Goal: Task Accomplishment & Management: Complete application form

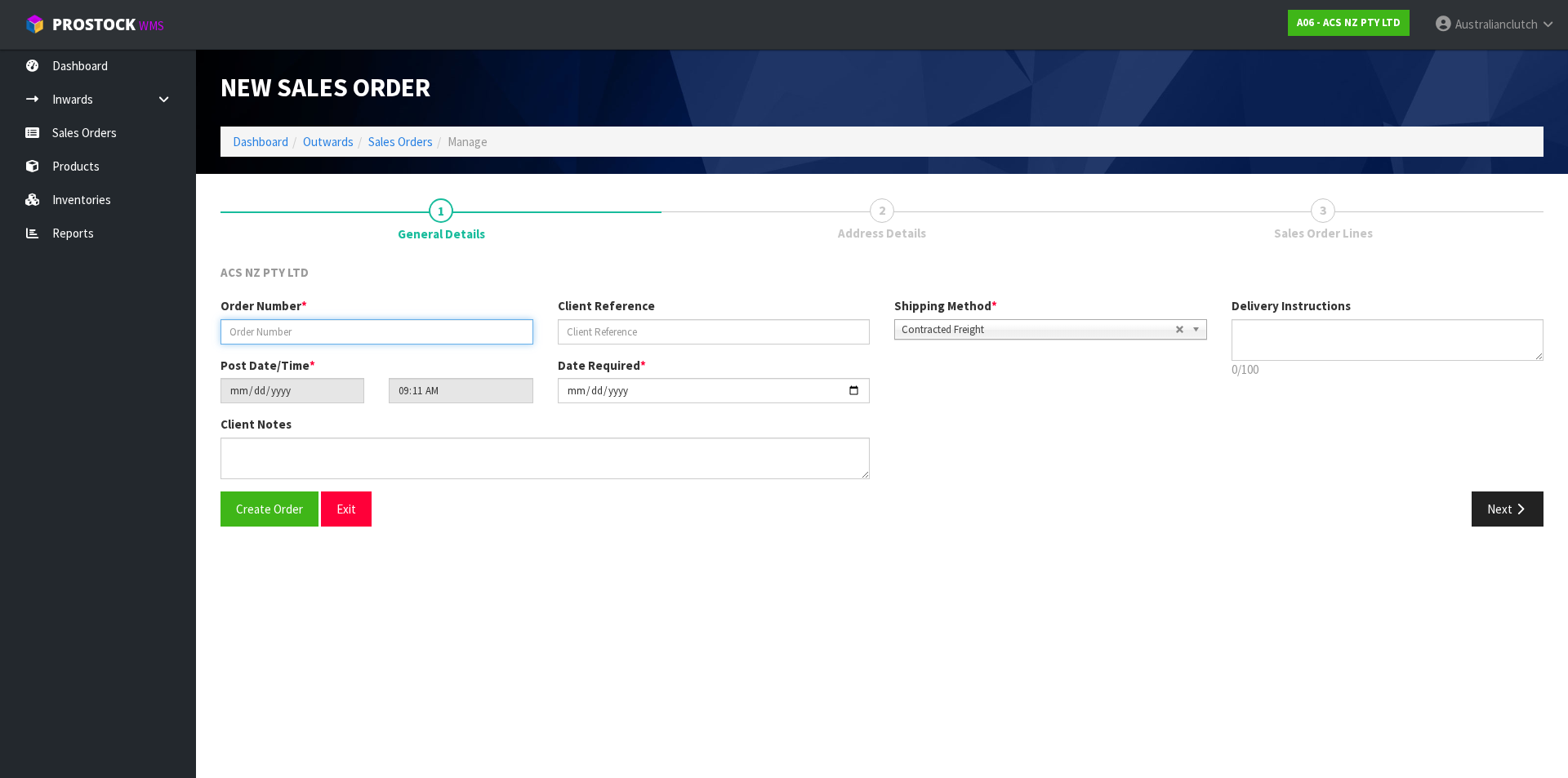
drag, startPoint x: 403, startPoint y: 331, endPoint x: 413, endPoint y: 344, distance: 16.4
click at [403, 331] on input "text" at bounding box center [377, 332] width 313 height 26
type input "208361.1"
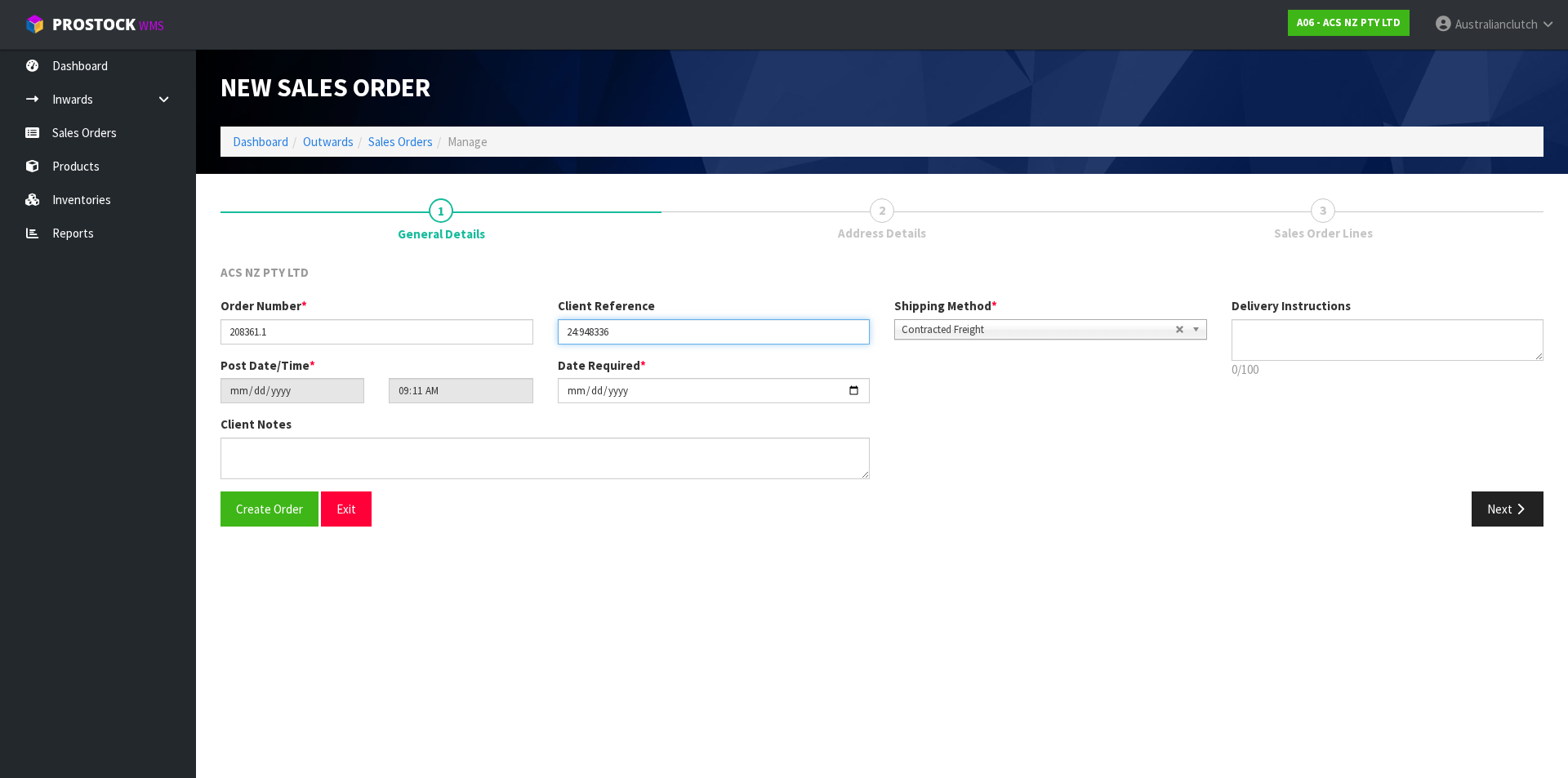
type input "24:948336"
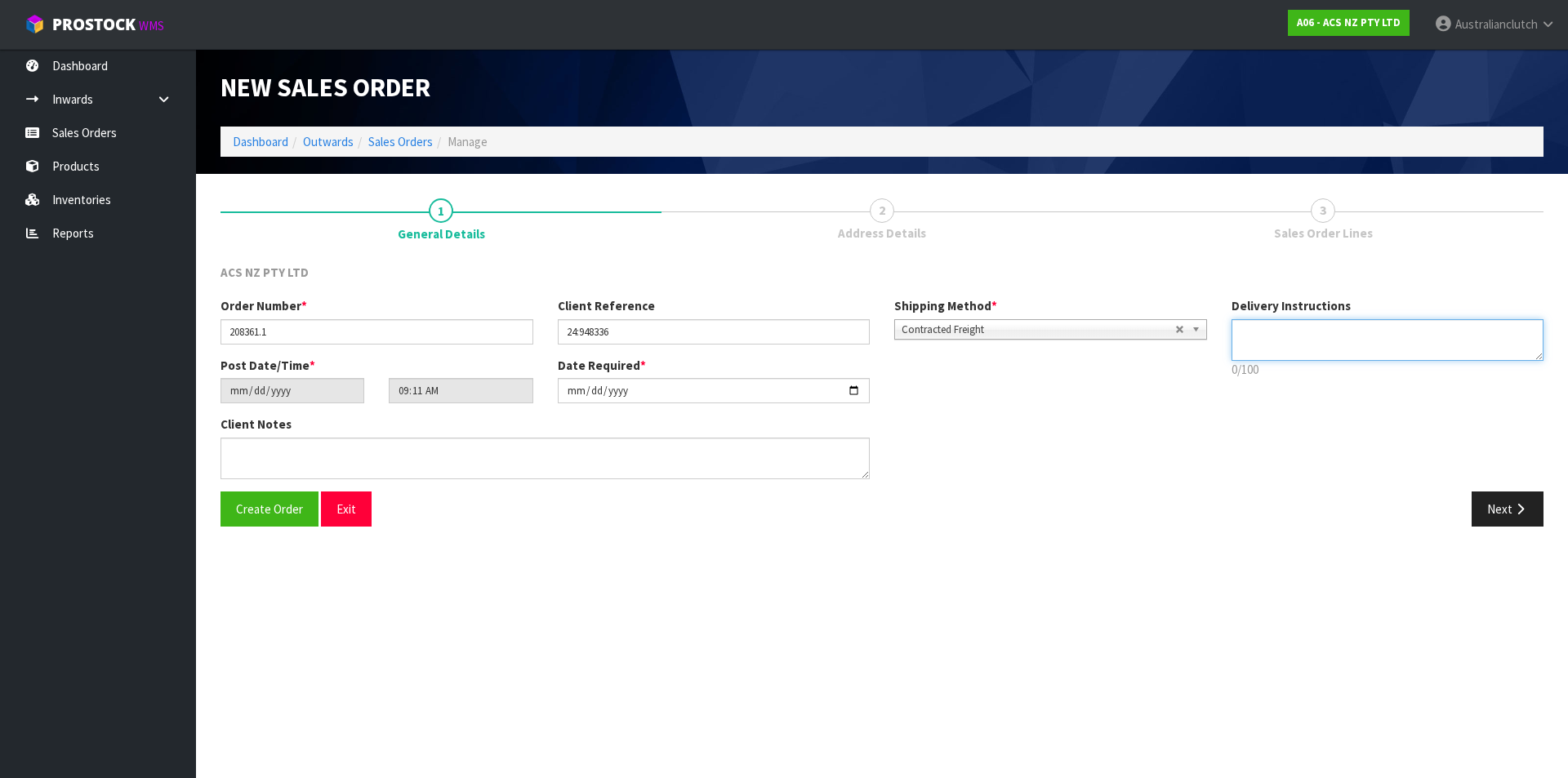
click at [1423, 355] on textarea at bounding box center [1388, 340] width 313 height 42
type textarea "NZC PLEASE"
click at [1484, 506] on button "Next" at bounding box center [1507, 509] width 72 height 35
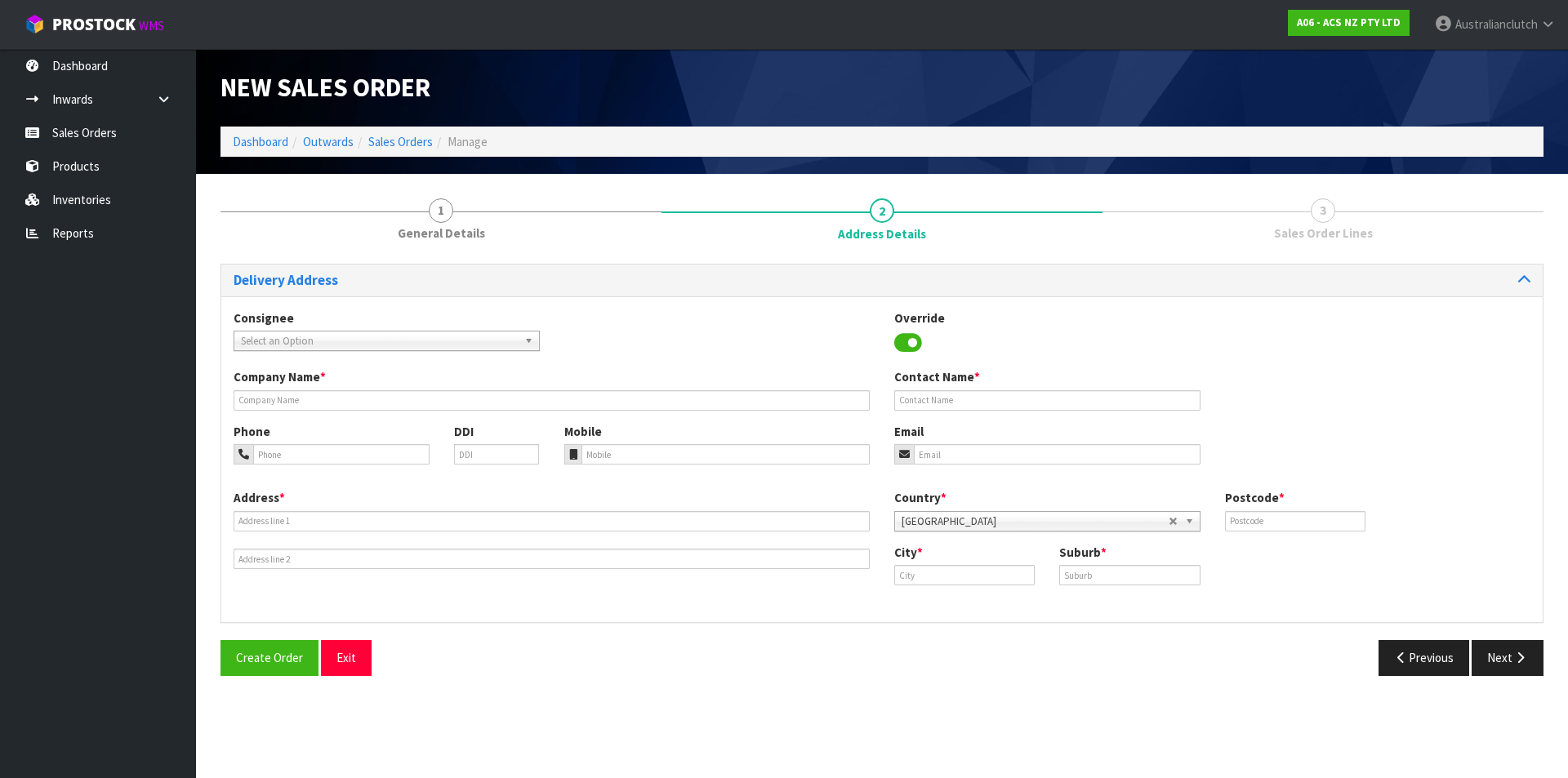
click at [282, 333] on span "Select an Option" at bounding box center [379, 341] width 277 height 20
type input "201404"
drag, startPoint x: 303, startPoint y: 389, endPoint x: 1484, endPoint y: 596, distance: 1199.0
click at [304, 389] on li "201404 - BNTNZ SILVERDALE 24" at bounding box center [386, 388] width 298 height 20
type input "BNTNZ [GEOGRAPHIC_DATA] 24"
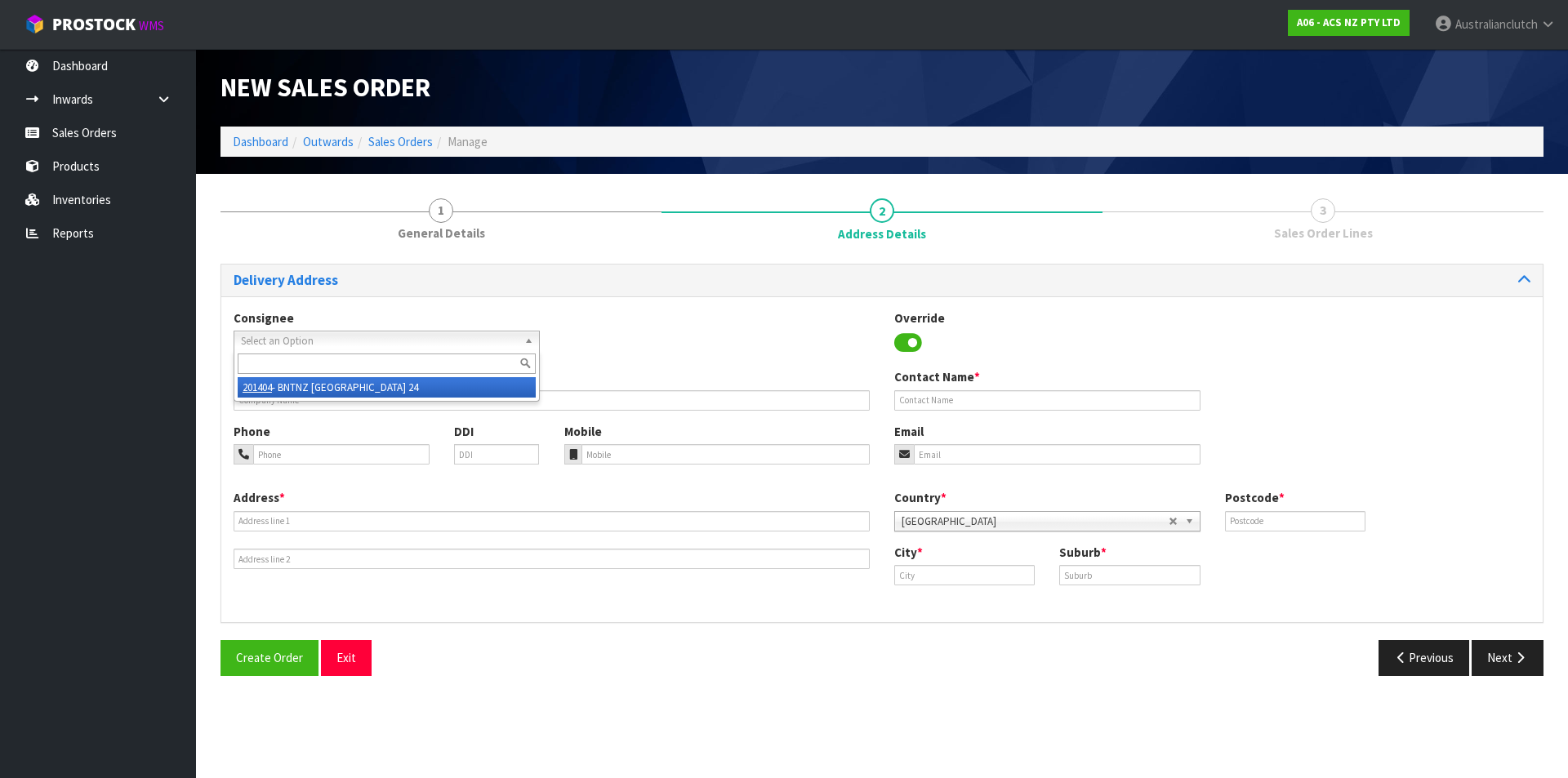
type input "[STREET_ADDRESS]"
type input "0932"
type input "[GEOGRAPHIC_DATA]"
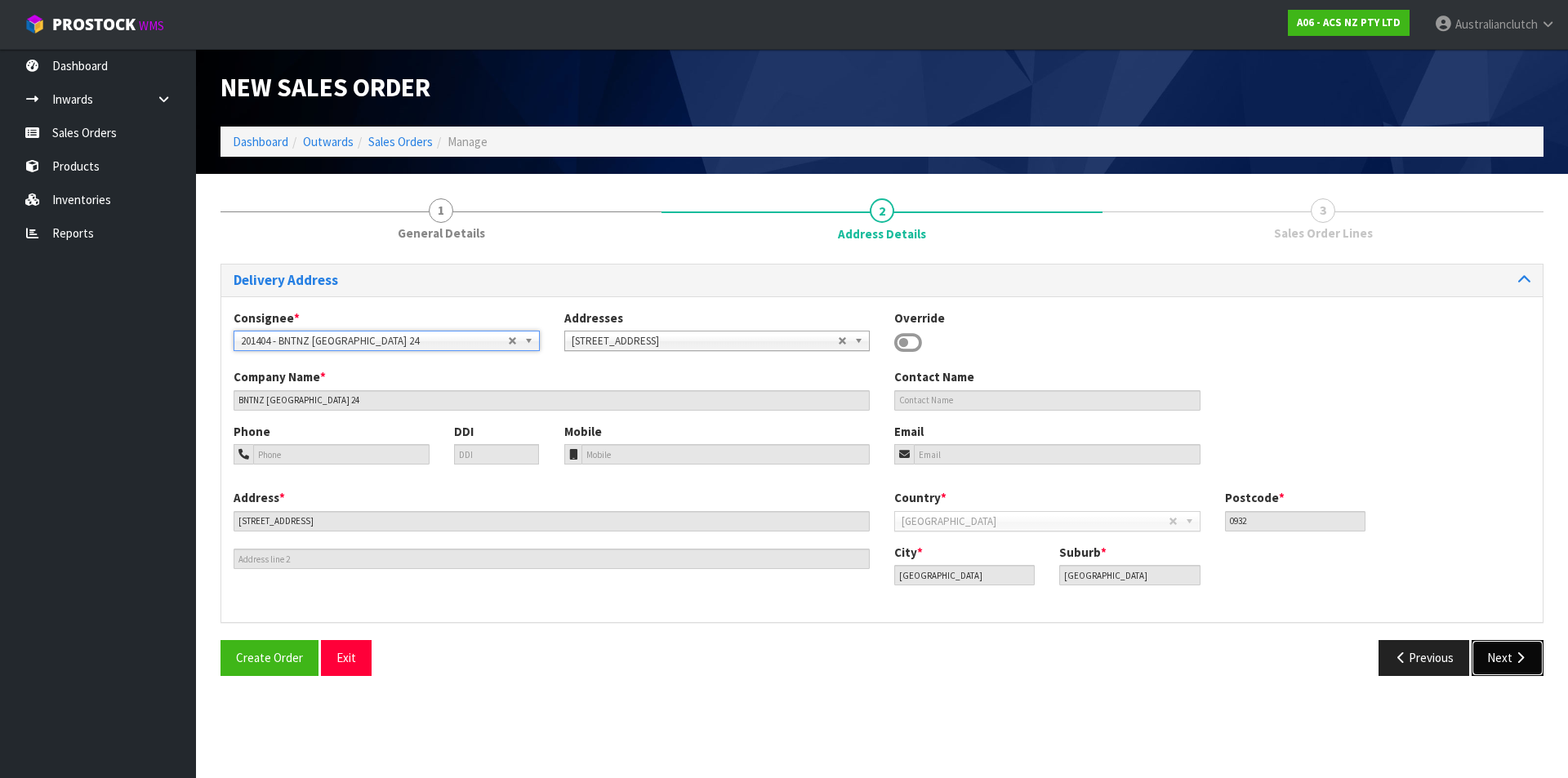
click at [1535, 669] on button "Next" at bounding box center [1507, 658] width 72 height 35
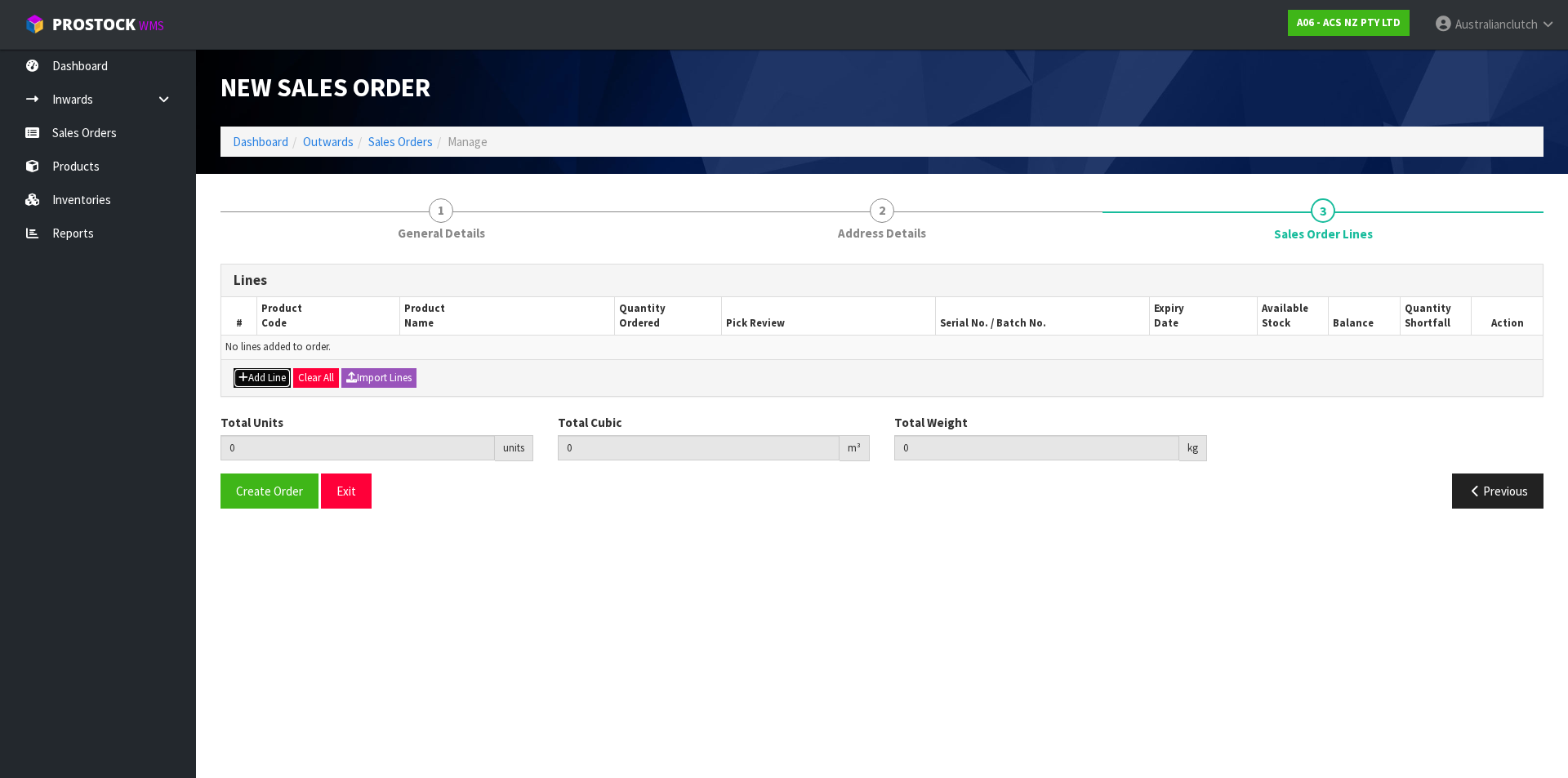
click at [266, 383] on button "Add Line" at bounding box center [261, 377] width 57 height 20
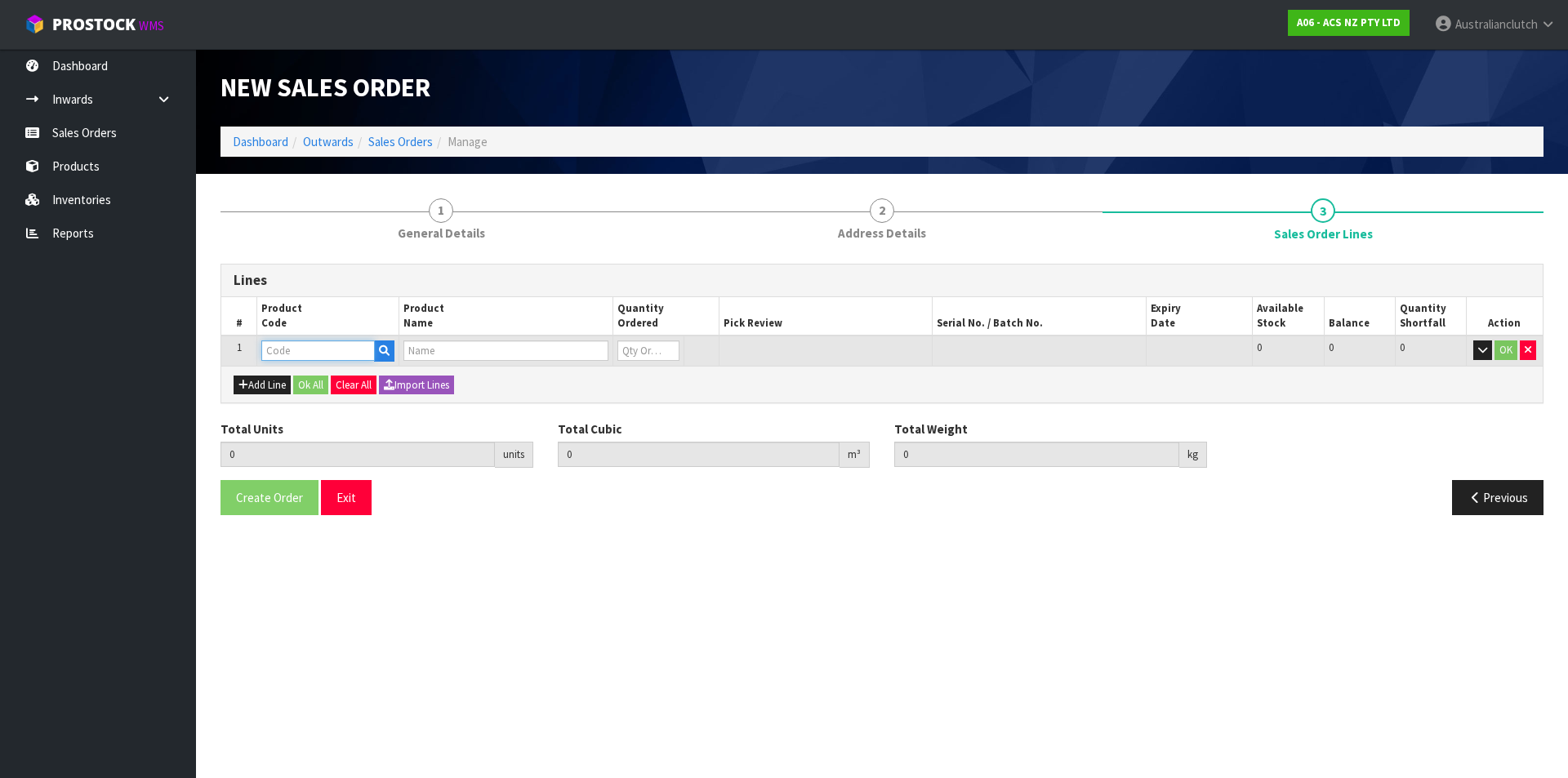
click at [285, 346] on input "text" at bounding box center [318, 351] width 114 height 20
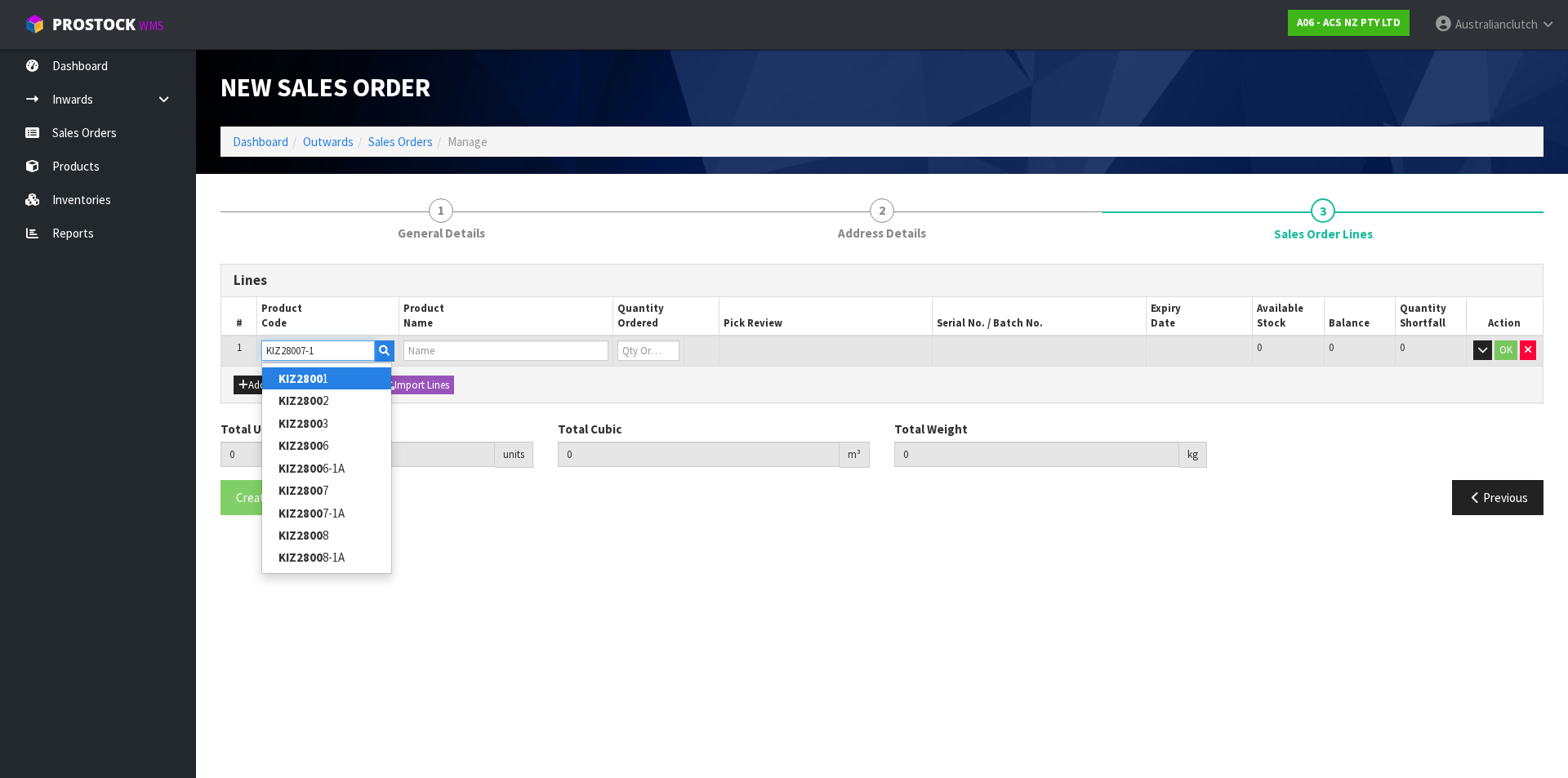
type input "KIZ28007-1A"
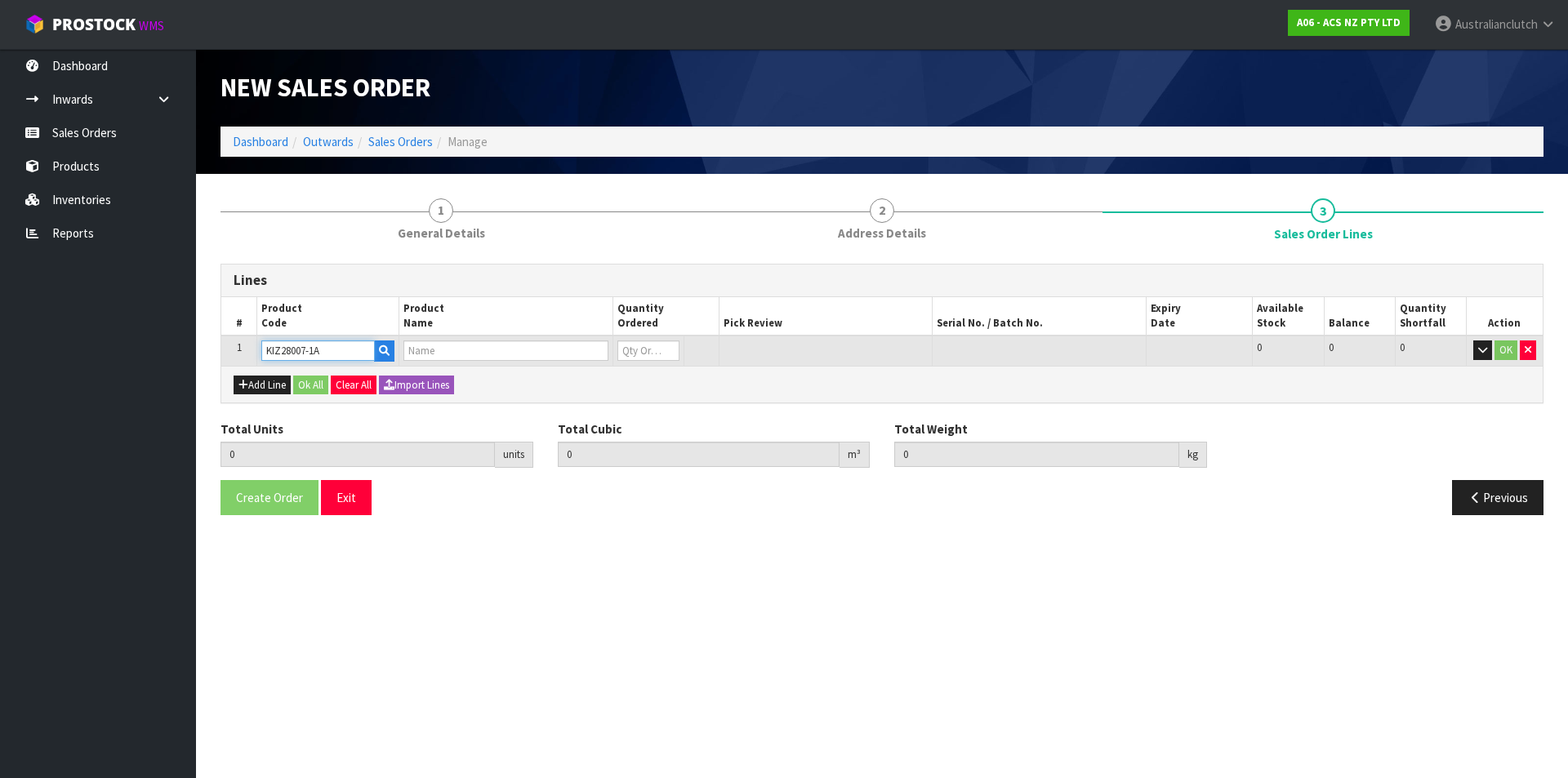
type input "0.000000"
type input "0.000"
type input "KIT HD ISUZU D-MAX 3.0L"
type input "0"
type input "KIZ28007-1A"
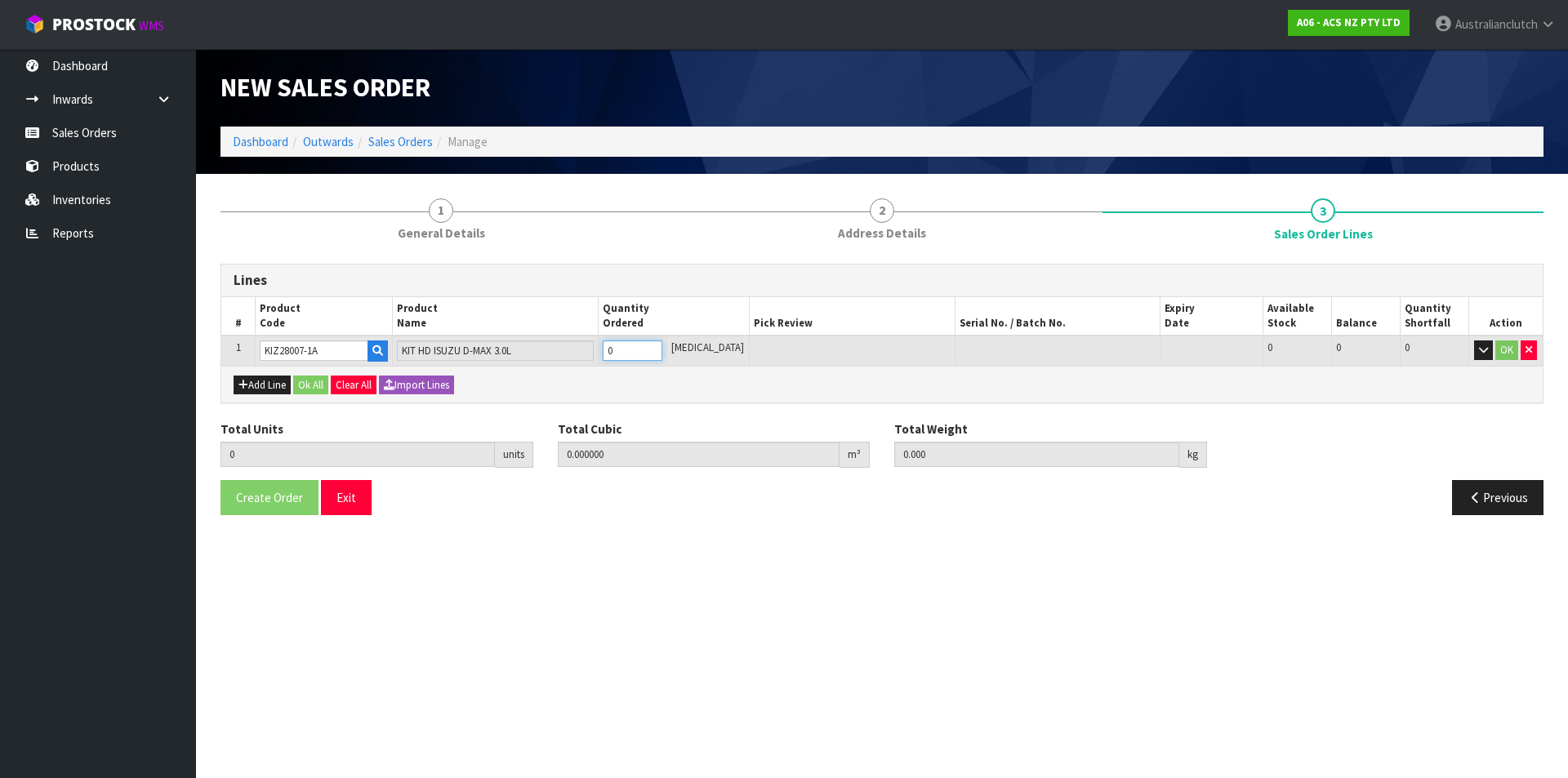
type input "1"
type input "0.01443"
type input "12.95"
type input "1"
click at [662, 346] on input "1" at bounding box center [633, 351] width 60 height 20
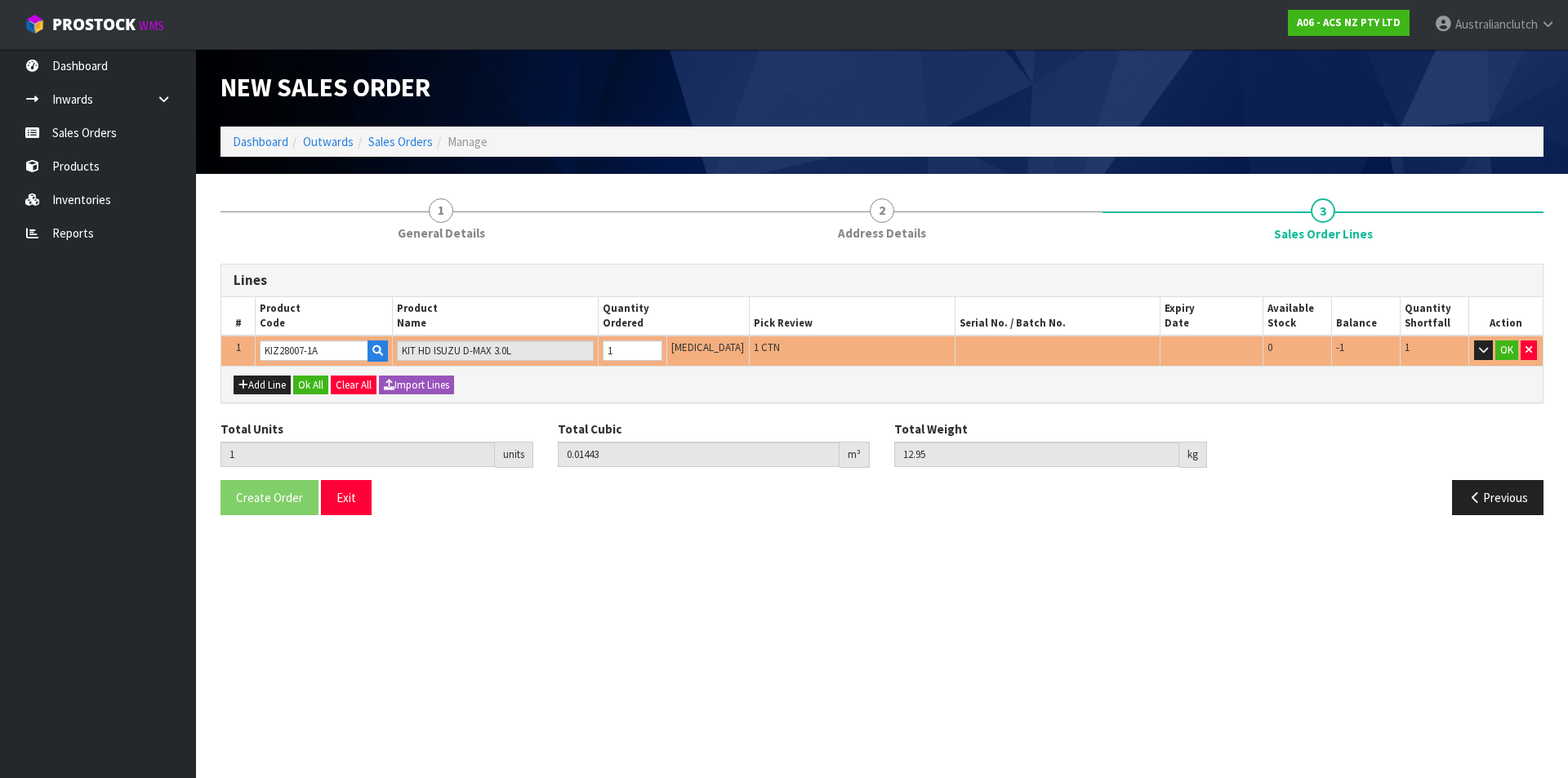
click at [998, 519] on div "Create Order Exit Previous" at bounding box center [882, 503] width 1348 height 47
click at [368, 345] on input "KIZ28007-1A" at bounding box center [313, 351] width 108 height 20
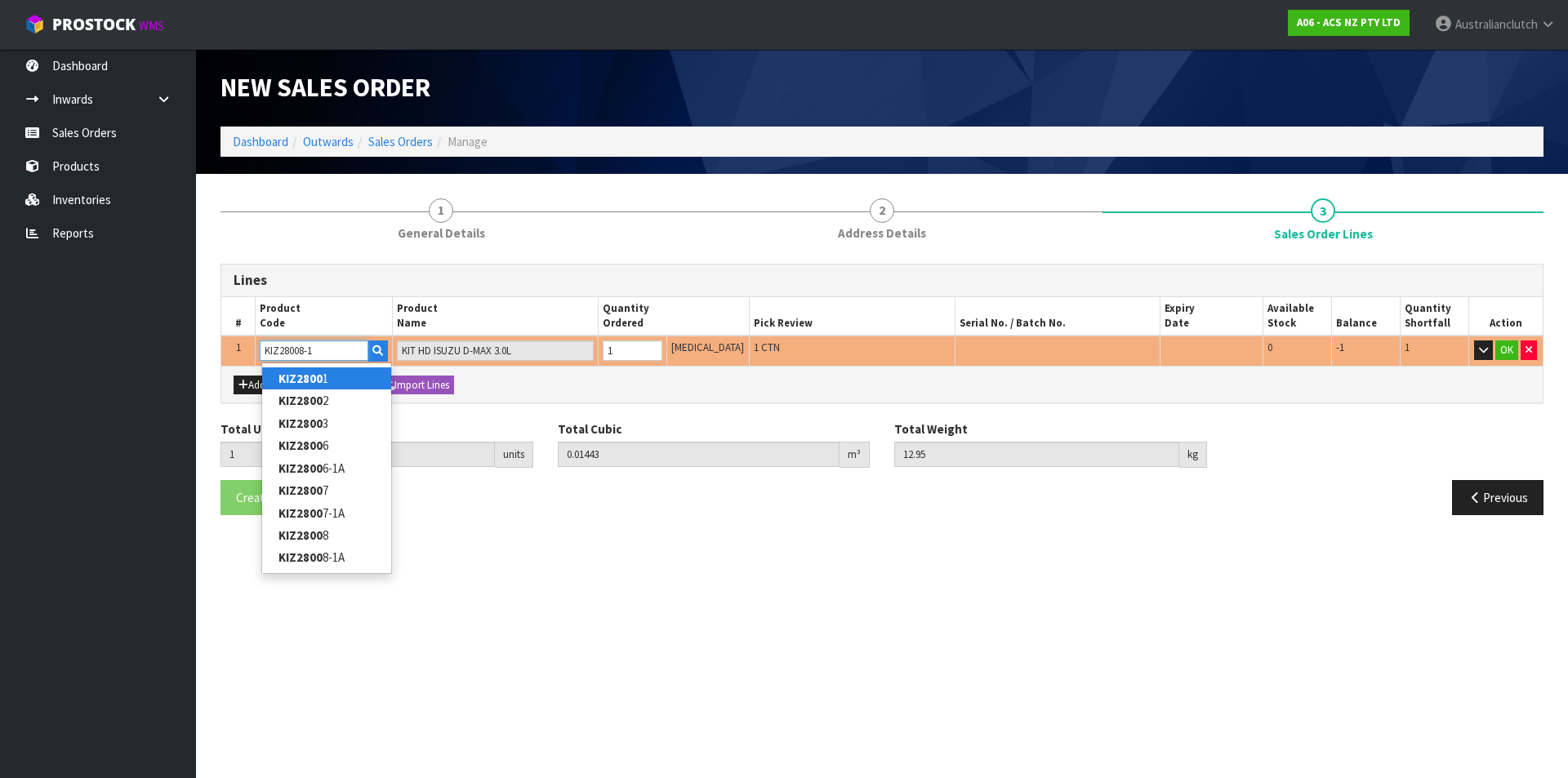
type input "KIZ28008-1A"
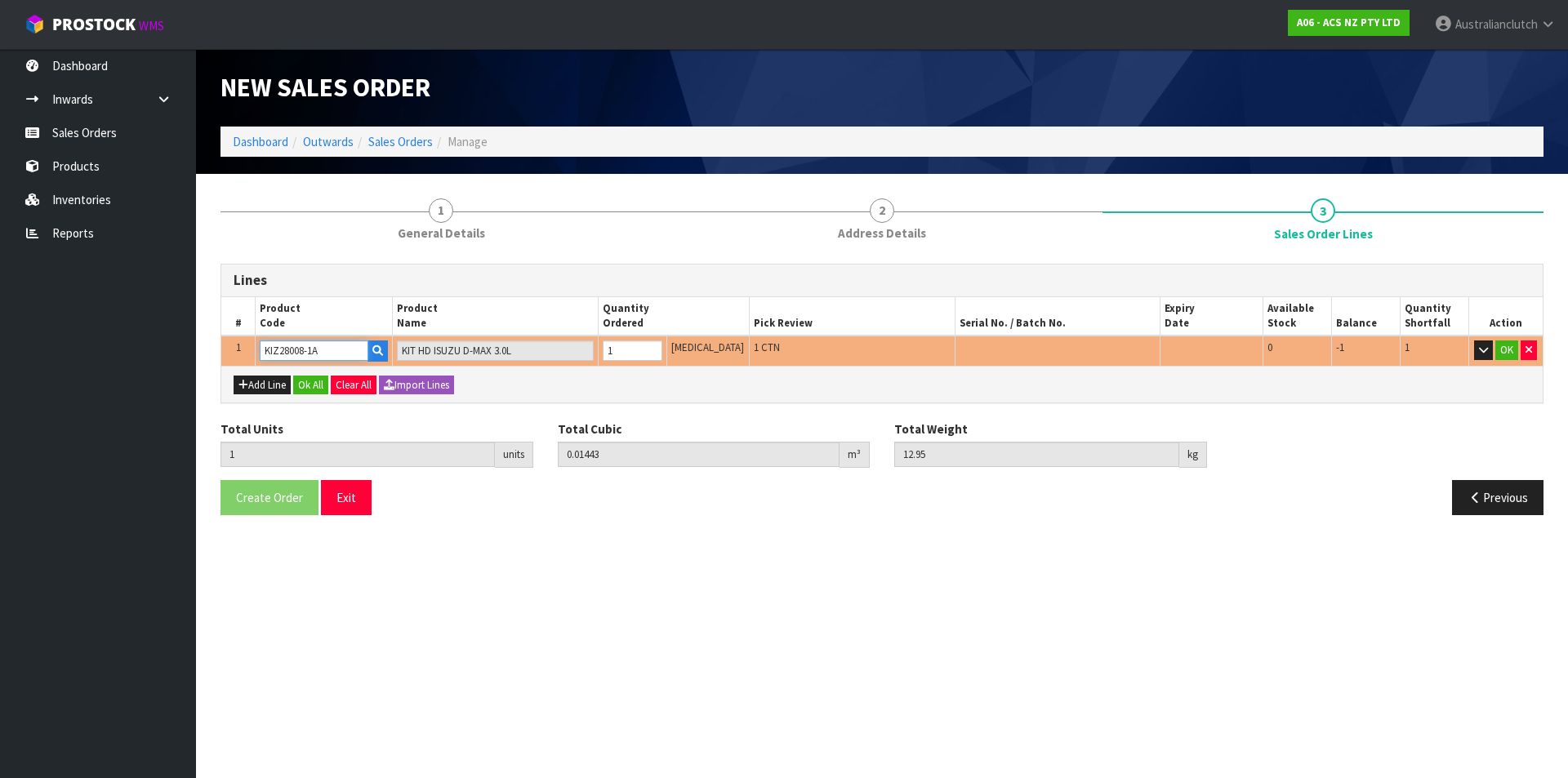
type input "0.015444"
type input "11.95"
type input "KIT HD ISUZU D-MAX 3.0L 5SPD"
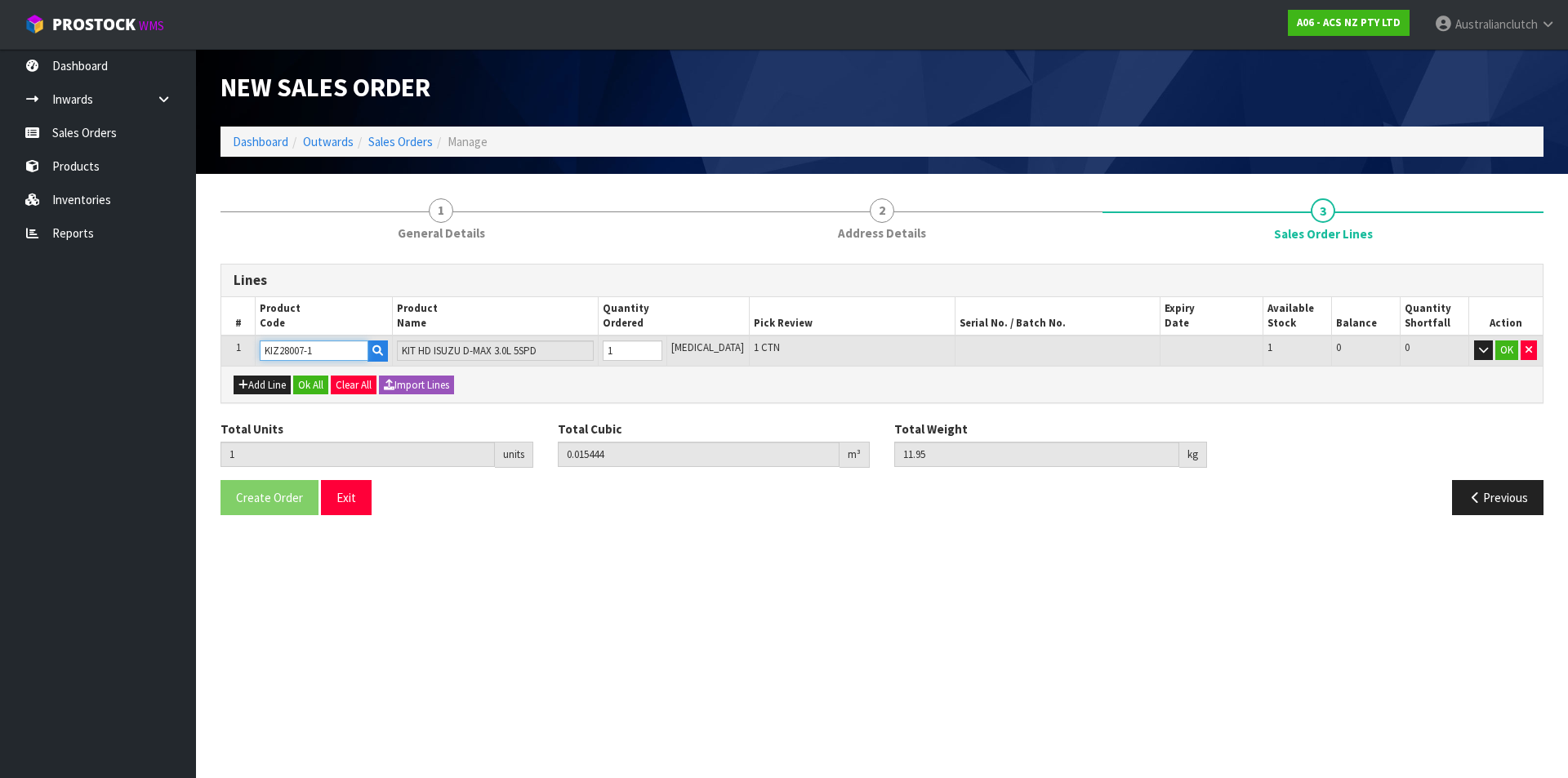
type input "KIZ28007-1A"
type input "0.01443"
type input "12.95"
type input "KIT HD ISUZU D-MAX 3.0L"
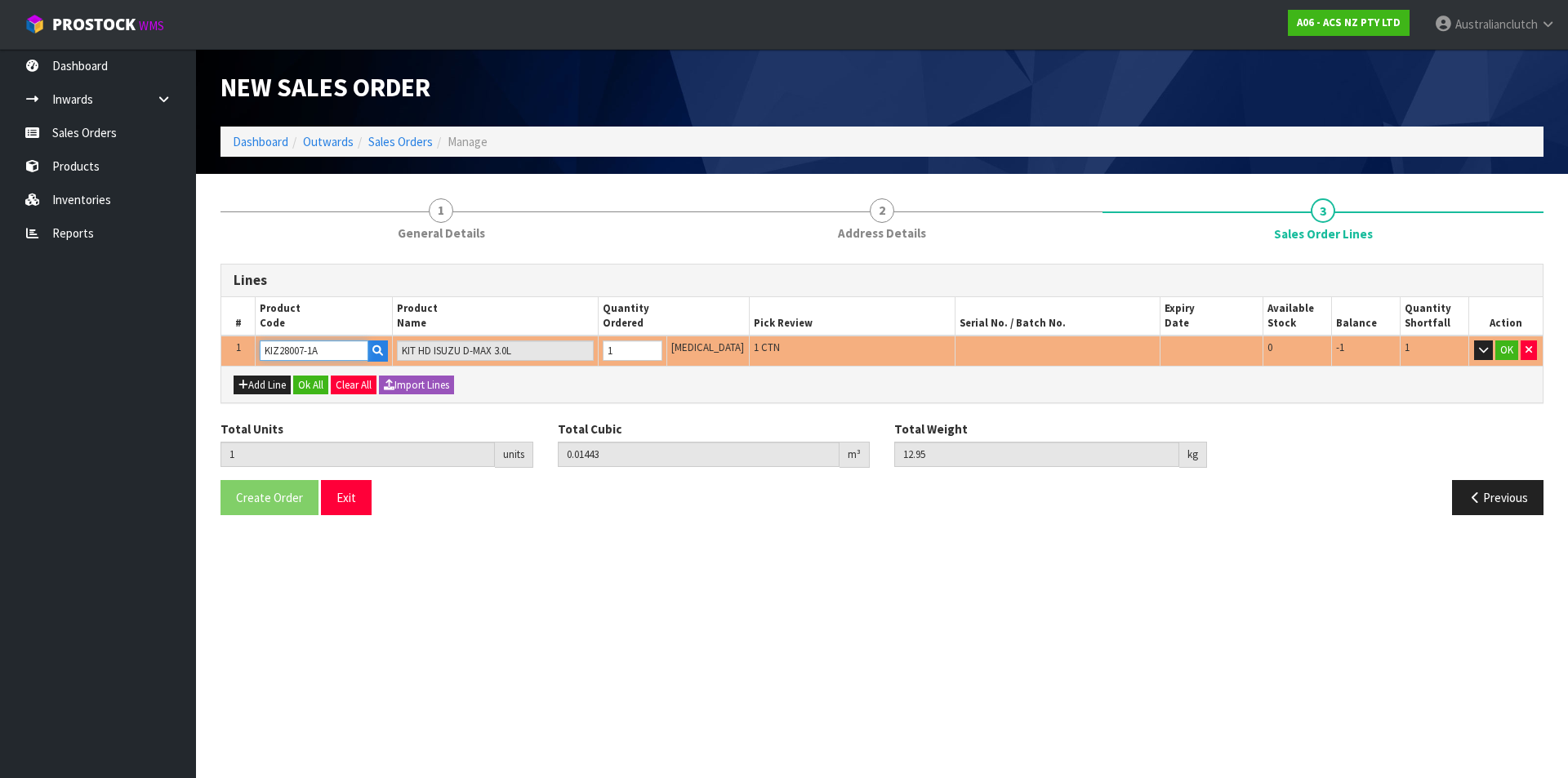
type input "KIZ28007-1A"
click at [124, 141] on link "Sales Orders" at bounding box center [97, 132] width 196 height 33
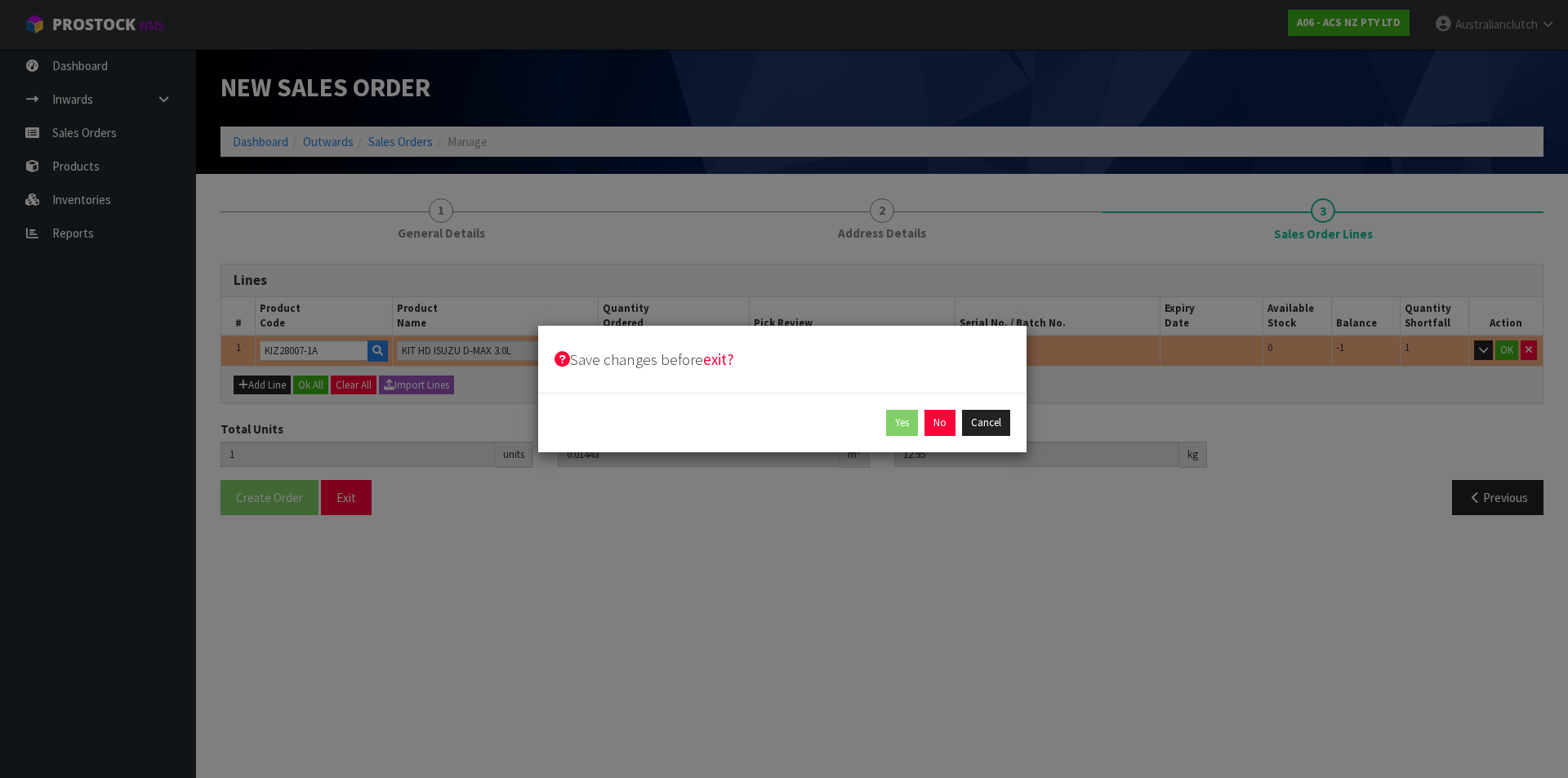
click at [143, 125] on div "Save changes before exit? Yes No Cancel" at bounding box center [784, 389] width 1568 height 778
click at [982, 421] on button "Cancel" at bounding box center [986, 423] width 48 height 26
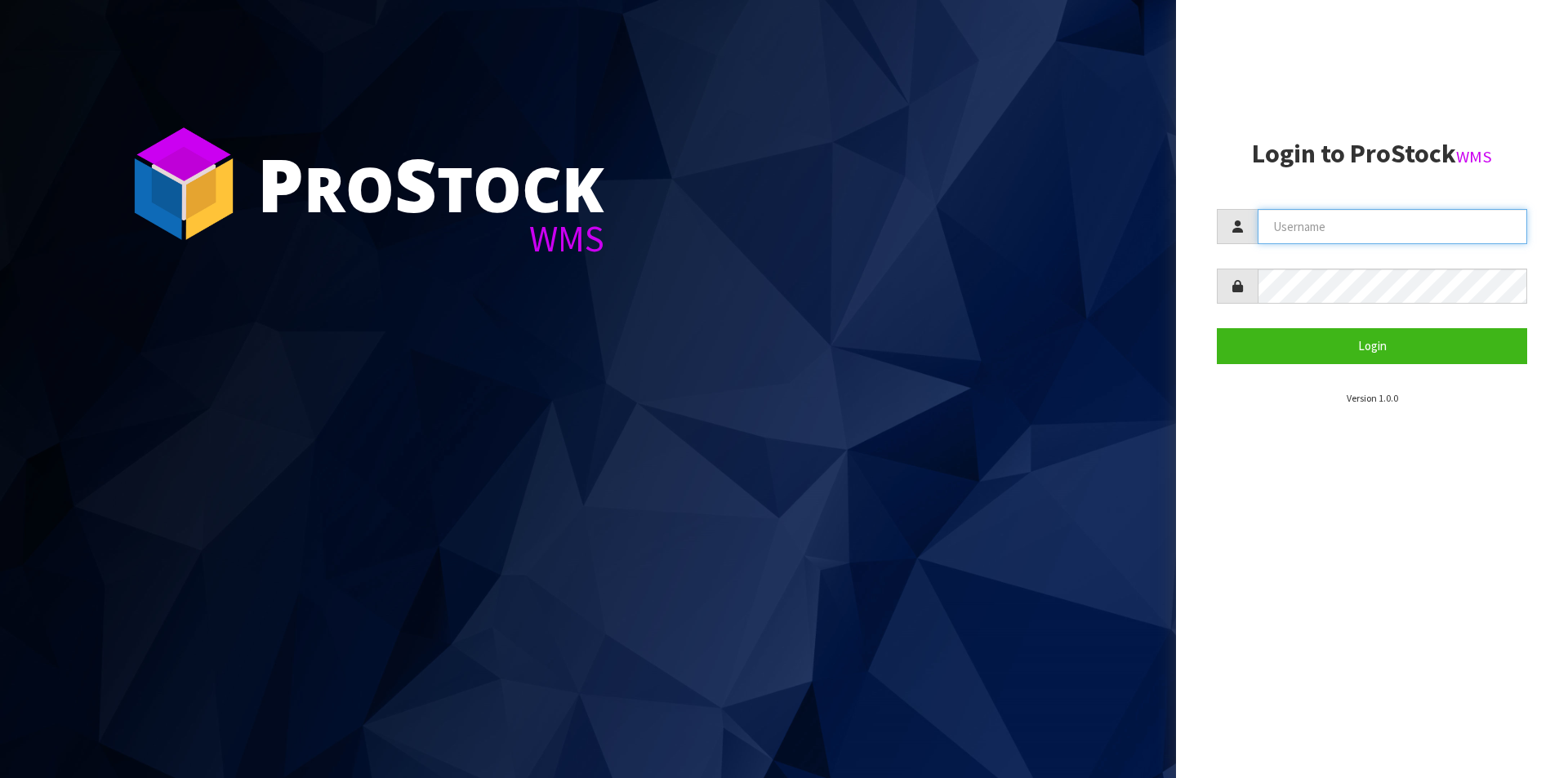
click at [1328, 233] on input "text" at bounding box center [1393, 226] width 270 height 35
type input "Australianclutch"
click at [1217, 328] on button "Login" at bounding box center [1372, 345] width 310 height 35
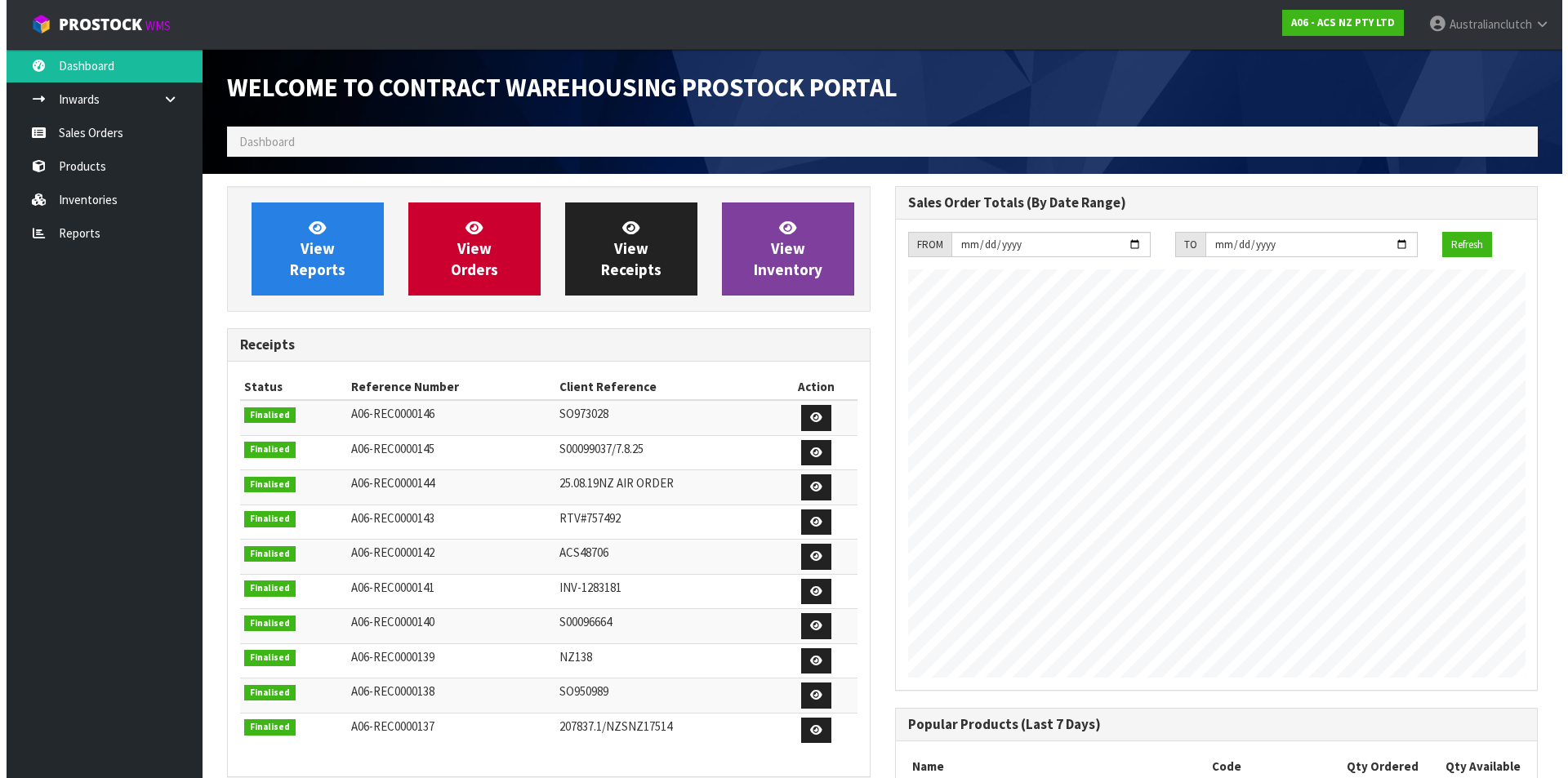
scroll to position [905, 667]
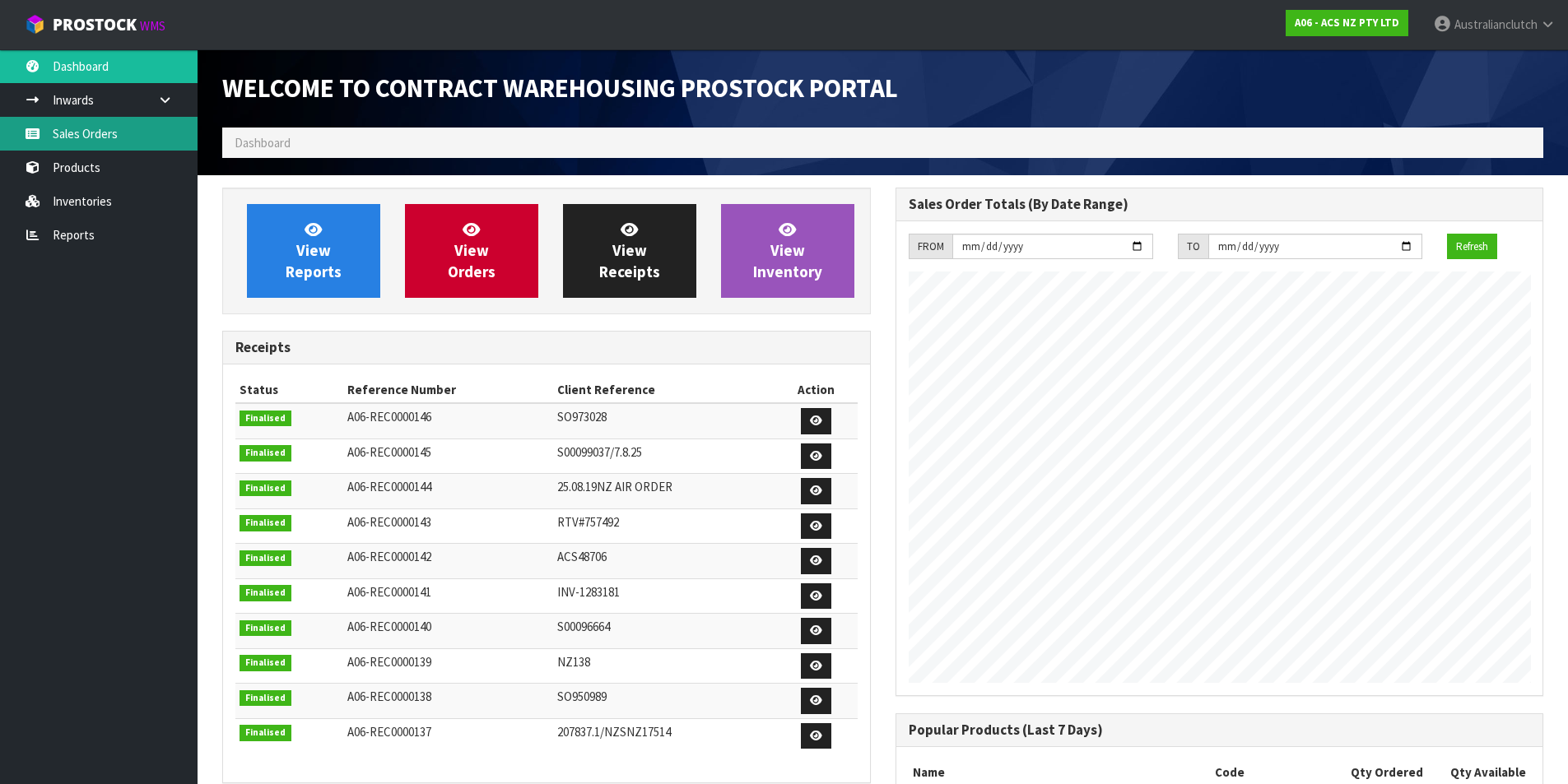
click at [126, 134] on link "Sales Orders" at bounding box center [98, 133] width 197 height 34
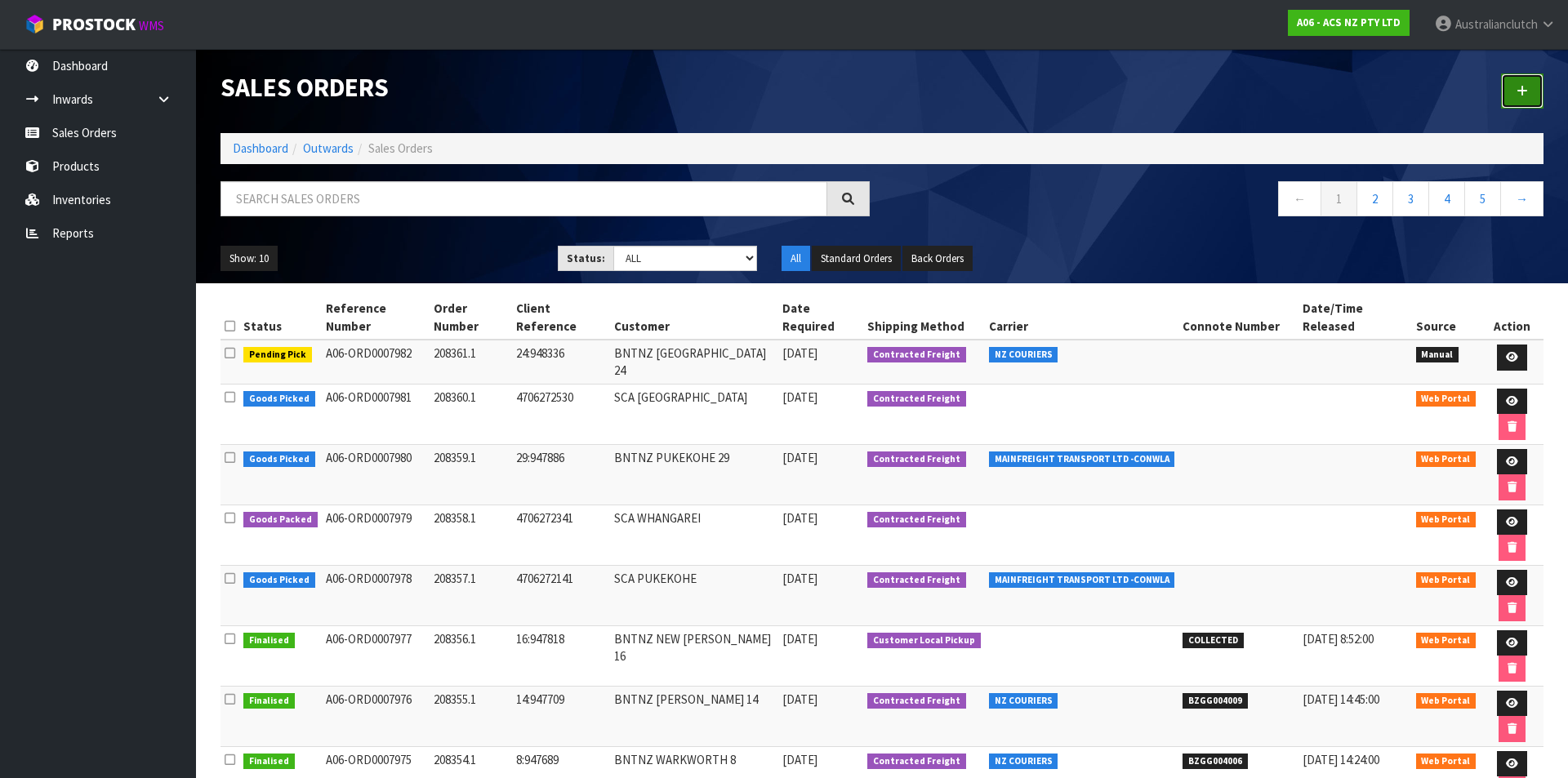
click at [1534, 102] on link at bounding box center [1522, 91] width 43 height 35
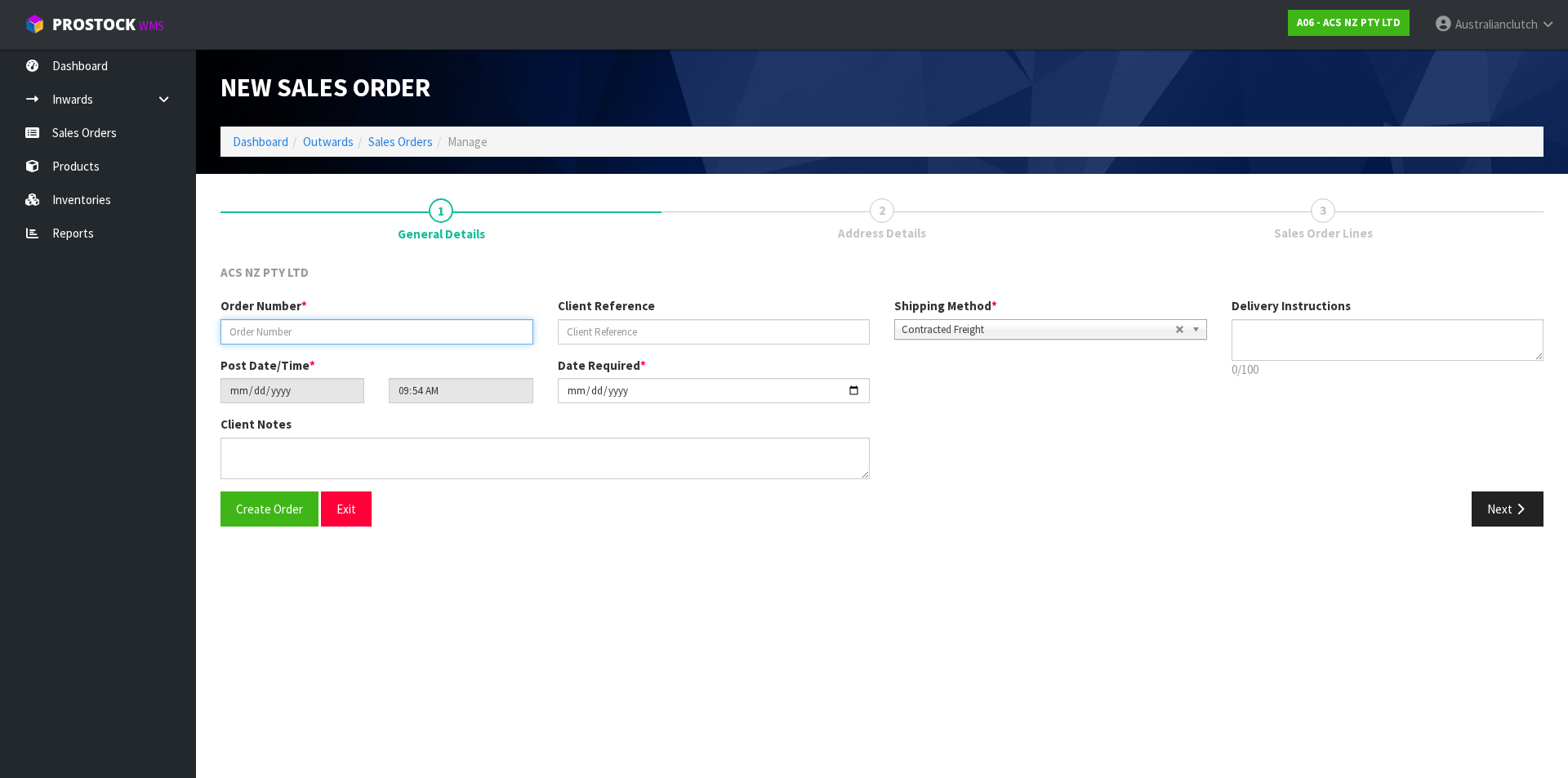
click at [317, 329] on input "text" at bounding box center [377, 332] width 313 height 26
type input "208362.1"
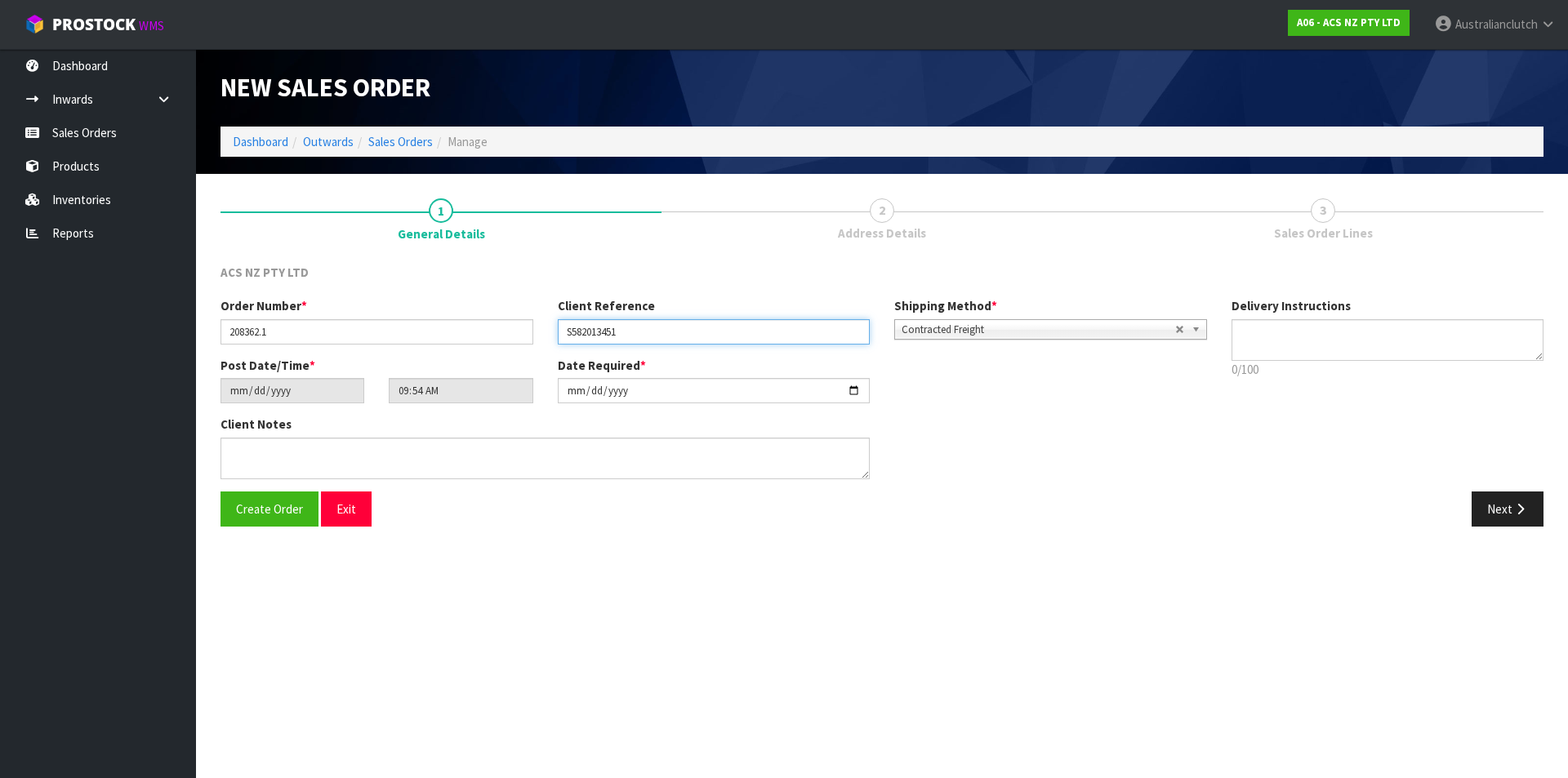
type input "S582013451"
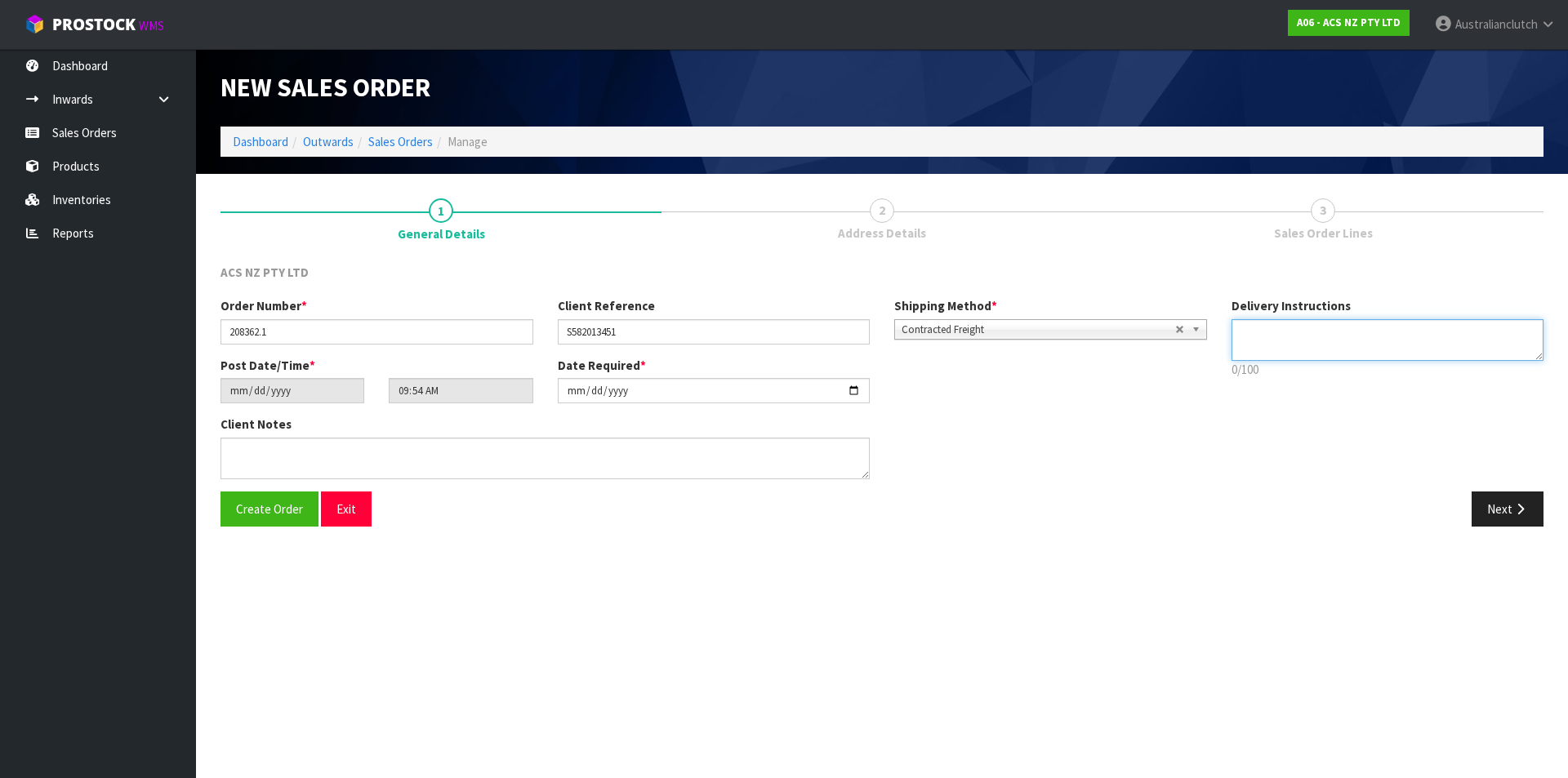
click at [1378, 342] on textarea at bounding box center [1388, 340] width 313 height 42
type textarea "NZC PLEASE"
drag, startPoint x: 1485, startPoint y: 518, endPoint x: 175, endPoint y: 298, distance: 1328.3
click at [1486, 518] on button "Next" at bounding box center [1507, 509] width 72 height 35
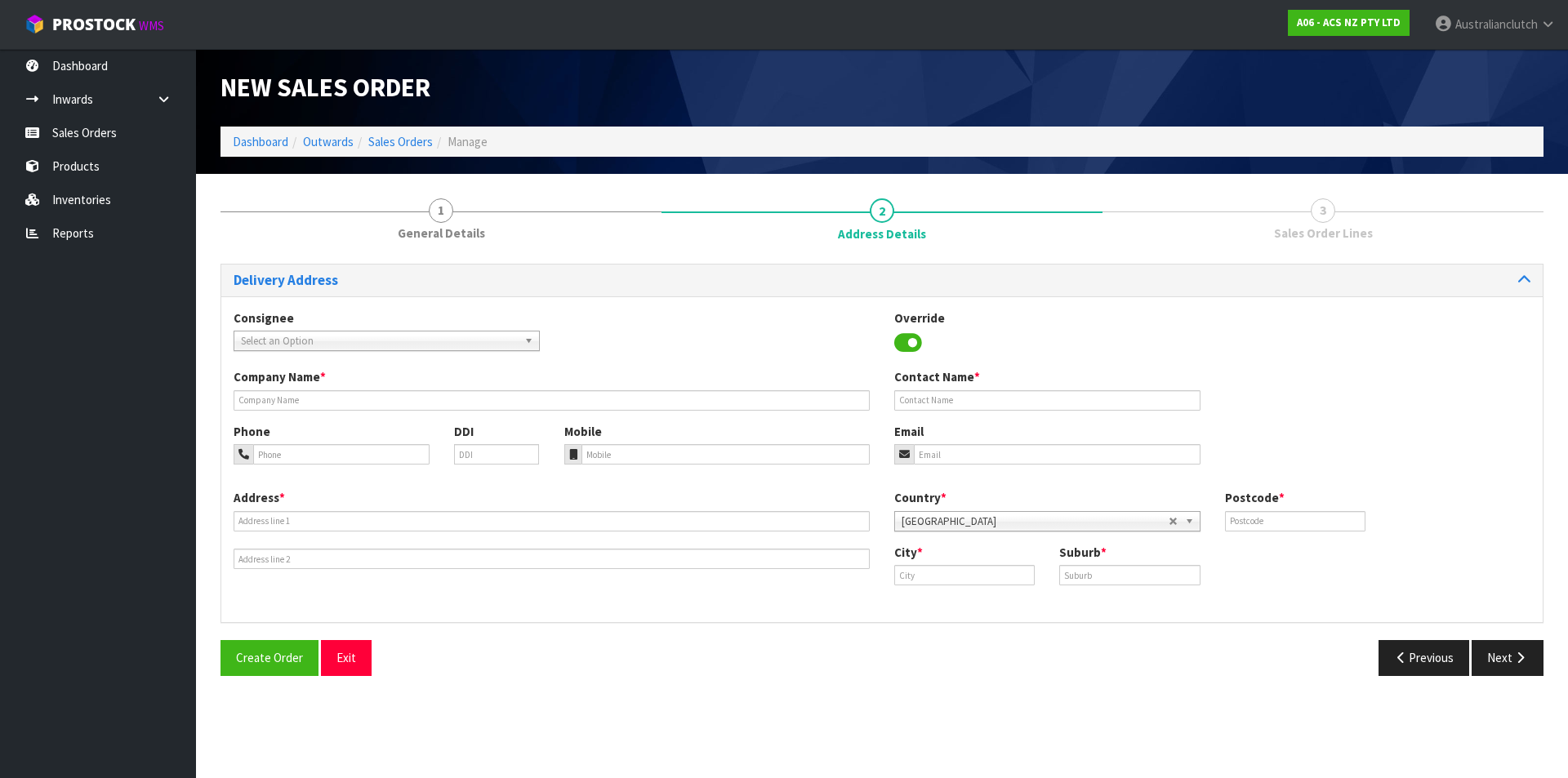
drag, startPoint x: 270, startPoint y: 342, endPoint x: 278, endPoint y: 342, distance: 8.0
click at [270, 342] on span "Select an Option" at bounding box center [379, 341] width 277 height 20
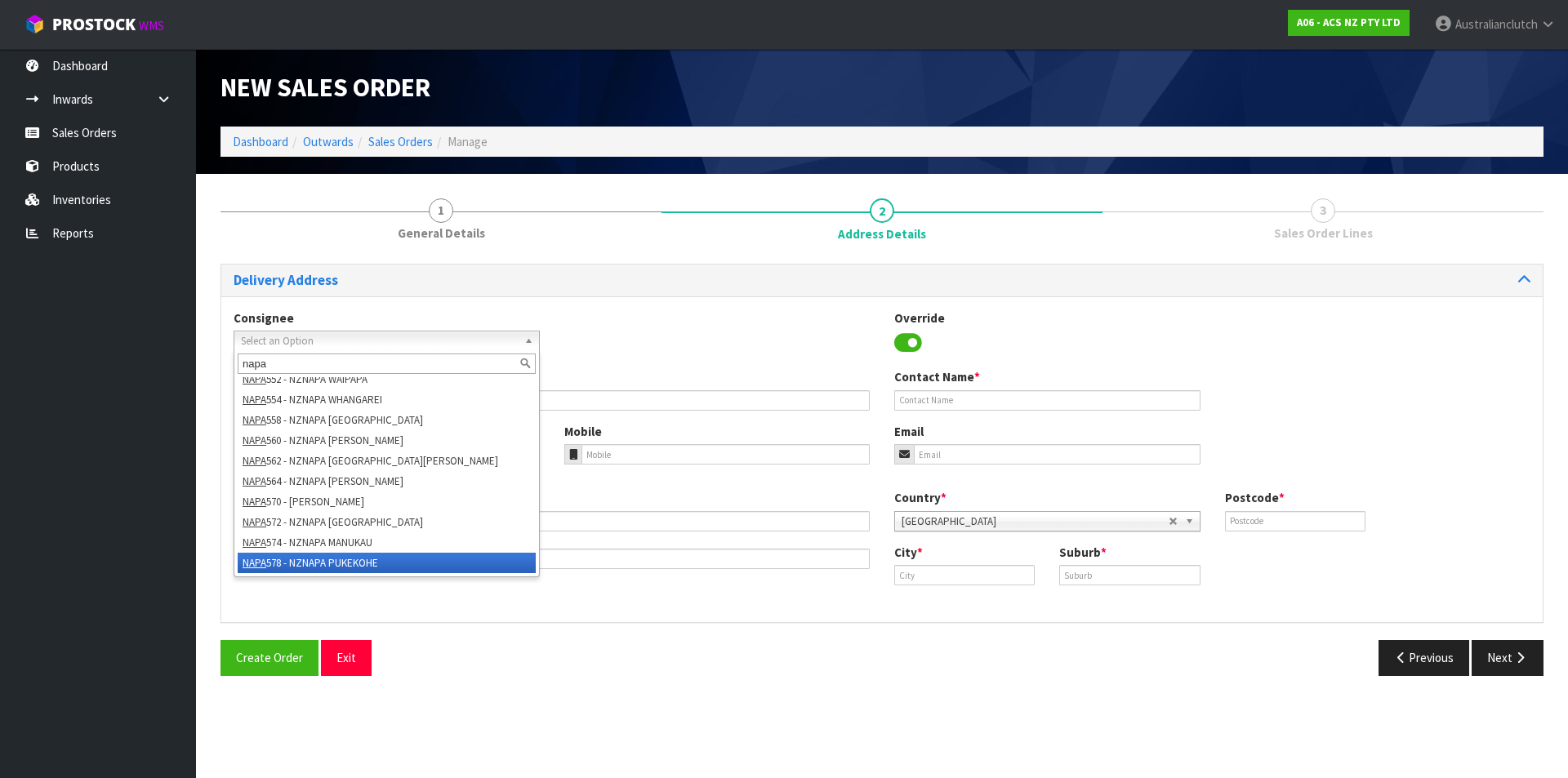
scroll to position [213, 0]
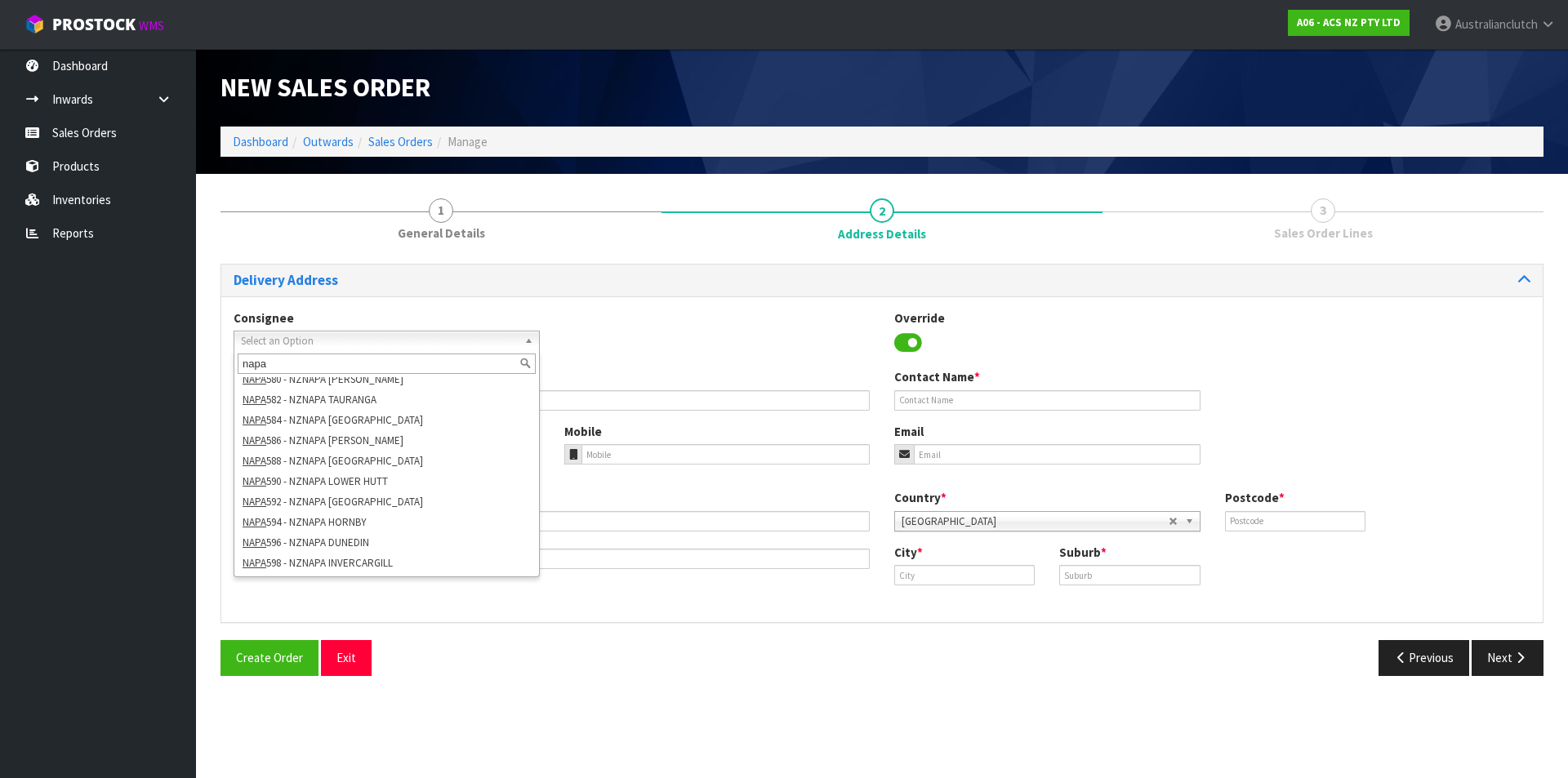
type input "napa"
click at [585, 697] on section "1 General Details 2 Address Details 3 Sales Order Lines Delivery Address Consig…" at bounding box center [881, 437] width 1372 height 526
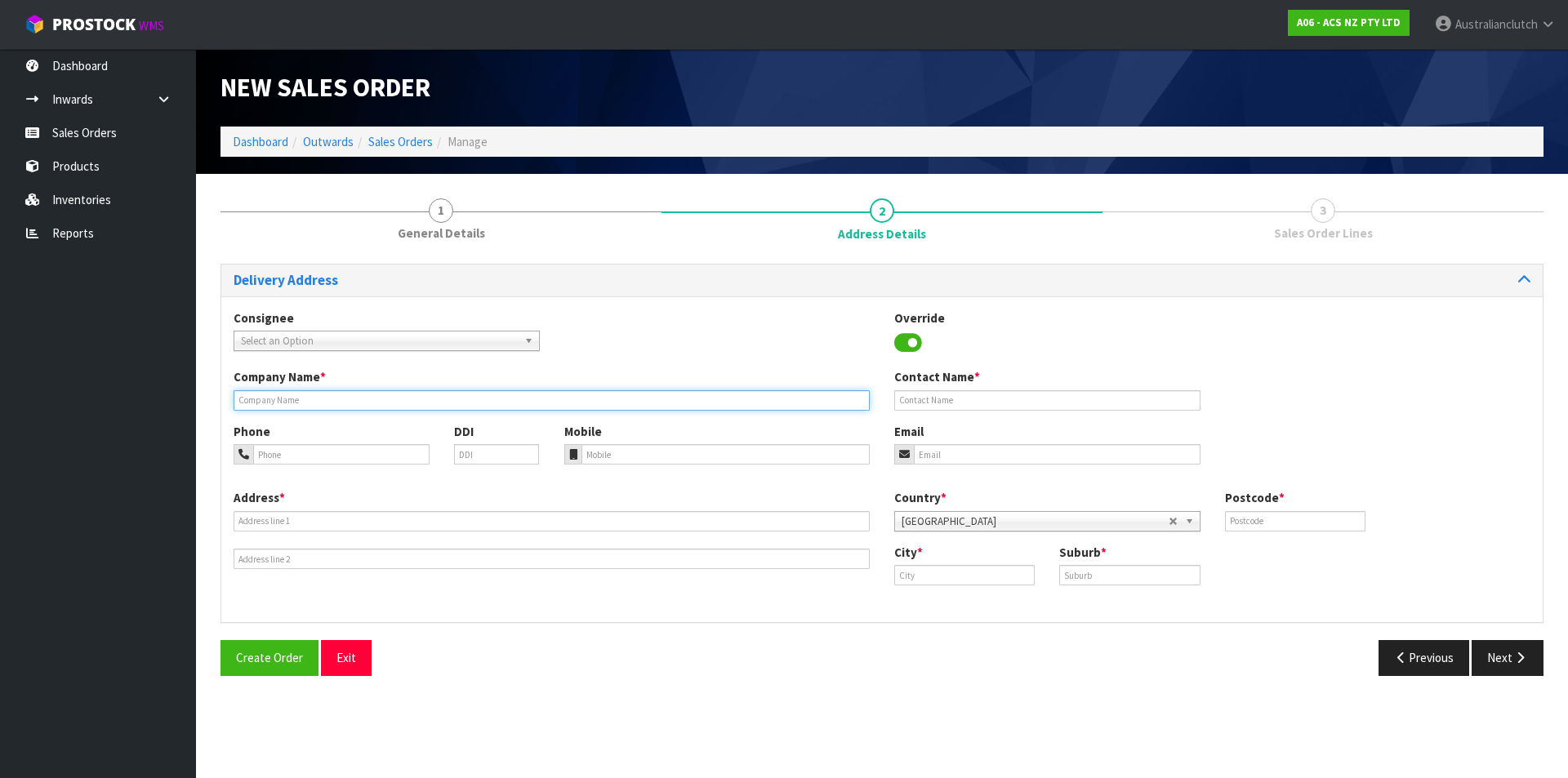
drag, startPoint x: 291, startPoint y: 402, endPoint x: 301, endPoint y: 403, distance: 10.0
click at [292, 402] on input "text" at bounding box center [551, 401] width 636 height 20
paste input "NAPA TAURANGA"
type input "NAPA TAURANGA"
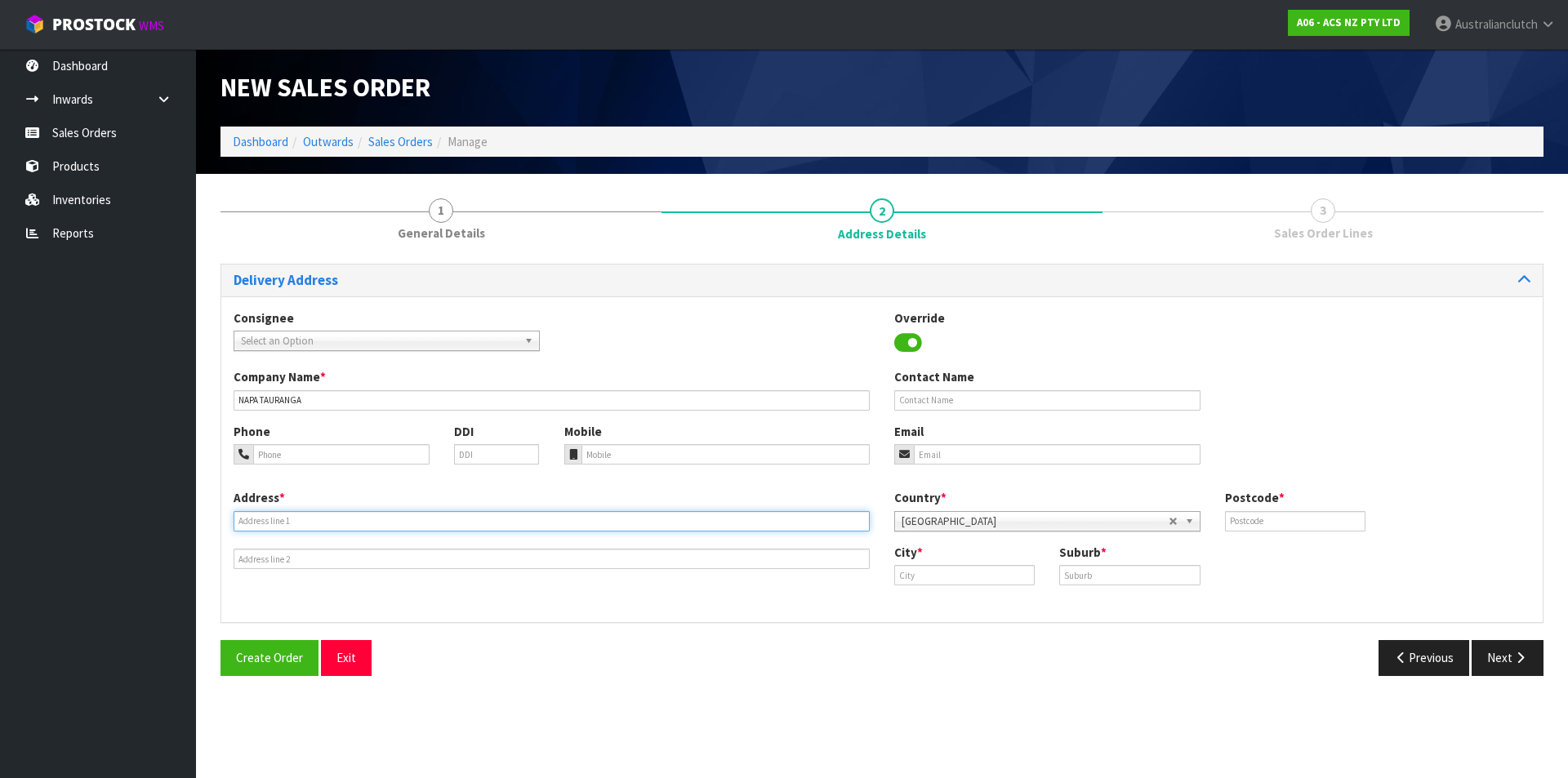
click at [304, 513] on input "text" at bounding box center [551, 522] width 636 height 20
paste input "[STREET_ADDRESS]"
type input "[STREET_ADDRESS]"
click at [1313, 515] on input "text" at bounding box center [1295, 522] width 140 height 20
type input "3110"
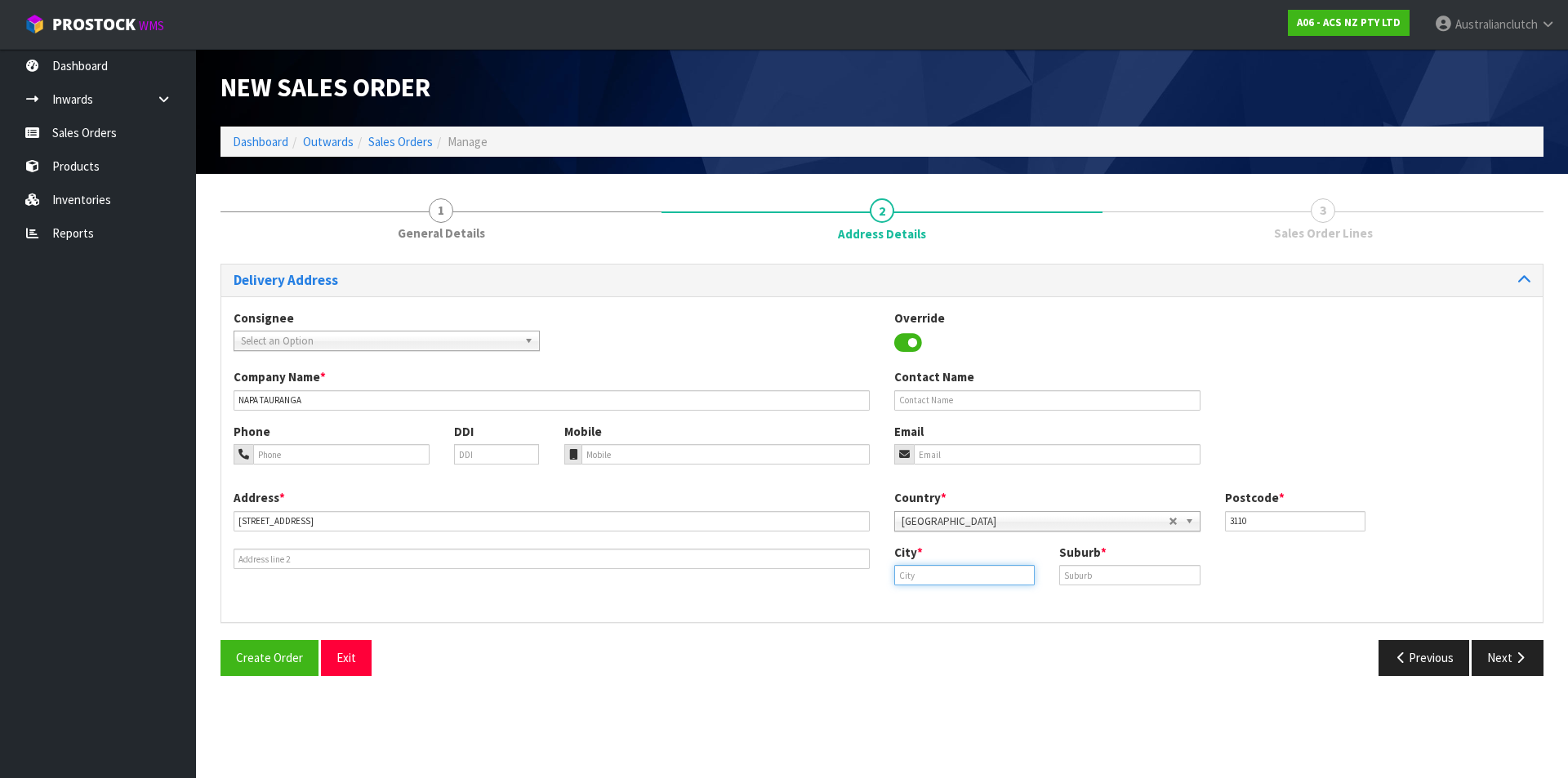
click at [951, 572] on input "text" at bounding box center [964, 576] width 140 height 20
drag, startPoint x: 955, startPoint y: 652, endPoint x: 1068, endPoint y: 603, distance: 123.2
click at [956, 652] on link "Tau ranga" at bounding box center [953, 648] width 129 height 22
type input "[GEOGRAPHIC_DATA]"
click at [1109, 575] on input "text" at bounding box center [1129, 576] width 140 height 20
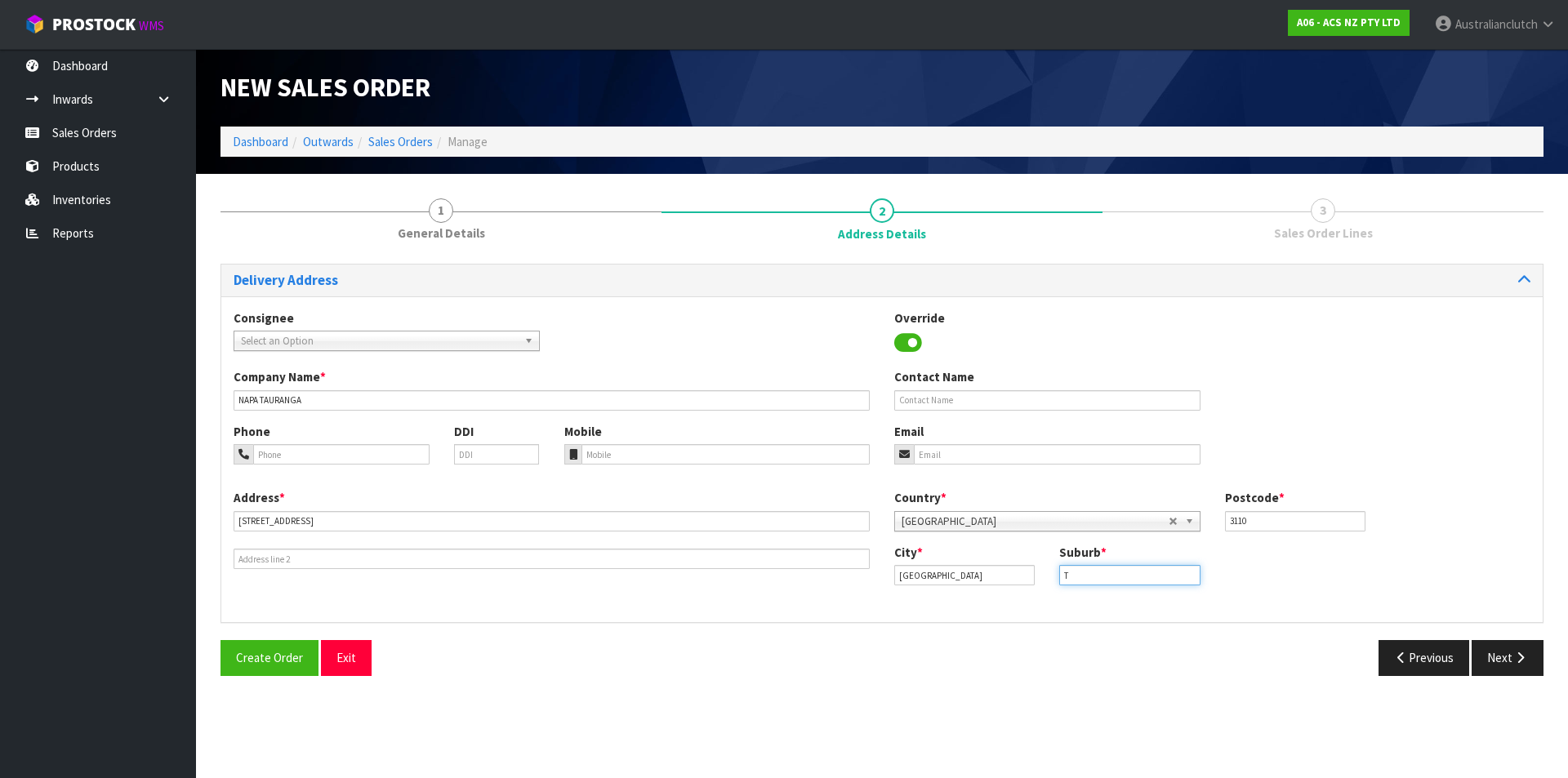
type input "TAURANGA"
click at [1526, 647] on button "Next" at bounding box center [1507, 658] width 72 height 35
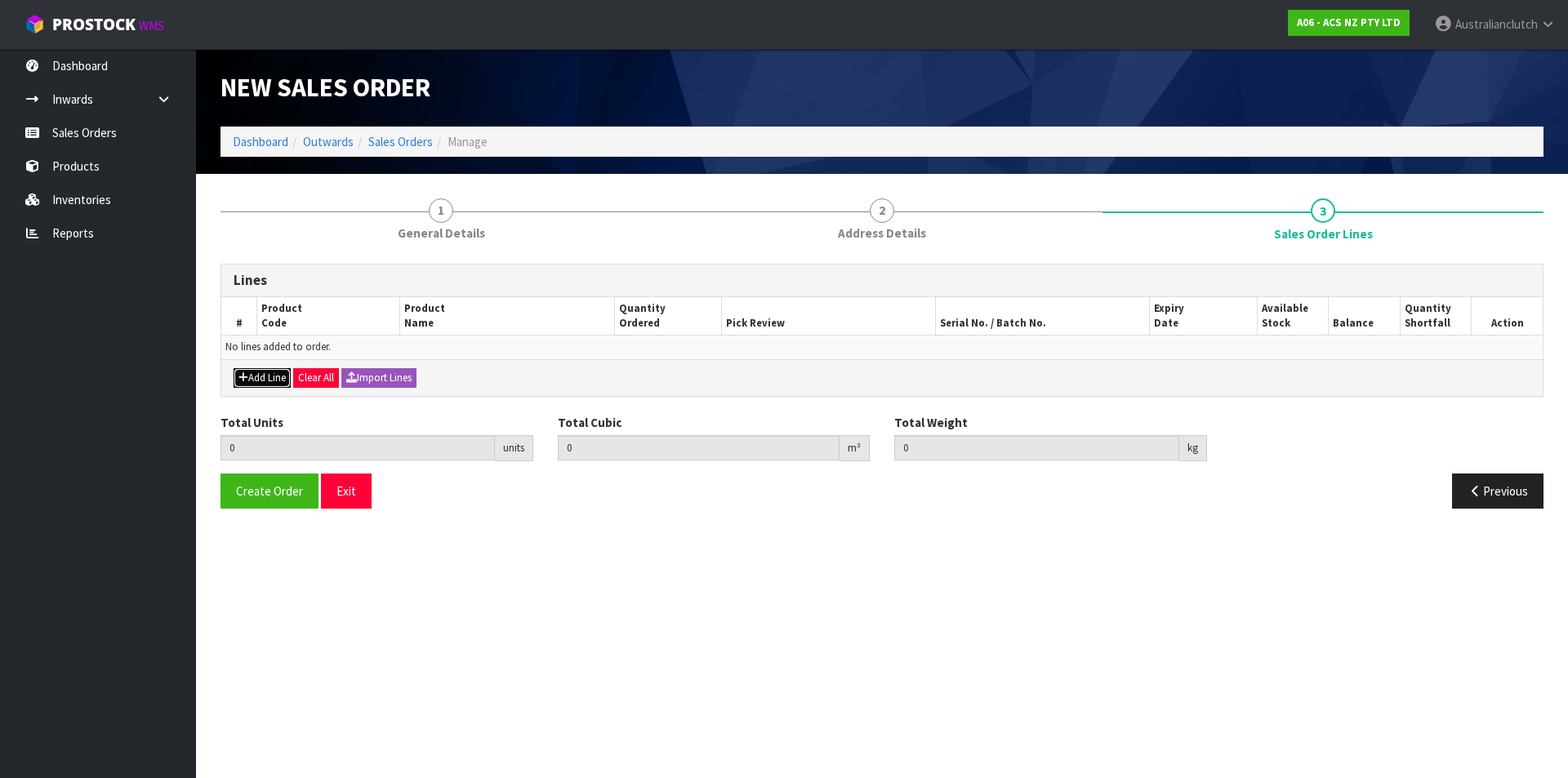
click at [265, 377] on button "Add Line" at bounding box center [261, 377] width 57 height 20
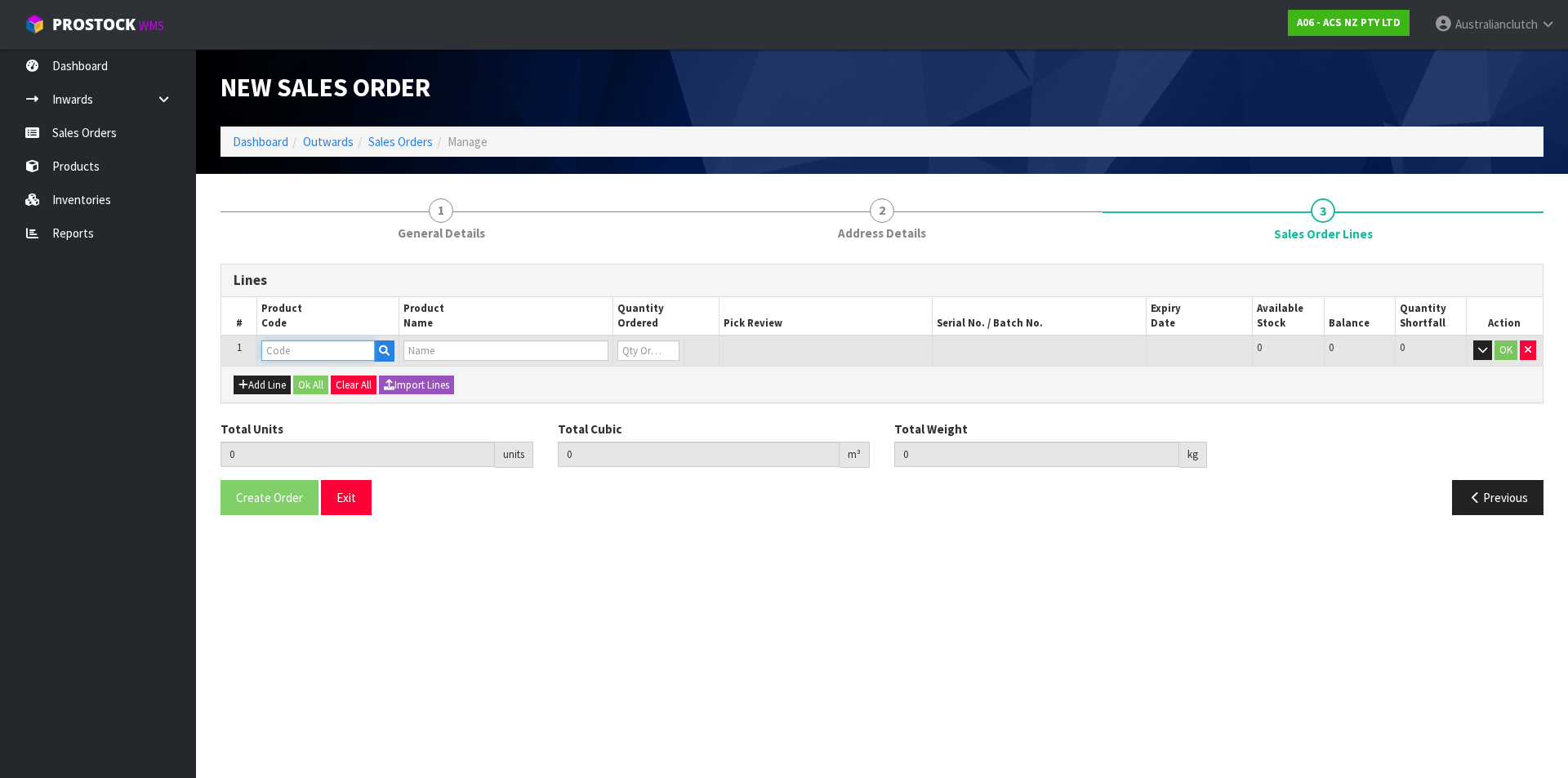
click at [300, 343] on input "text" at bounding box center [318, 351] width 114 height 20
type input "HLFD002"
type input "0.000000"
type input "0.000"
type input "CLUTCH M/CYL TUBE WITH DAMPER"
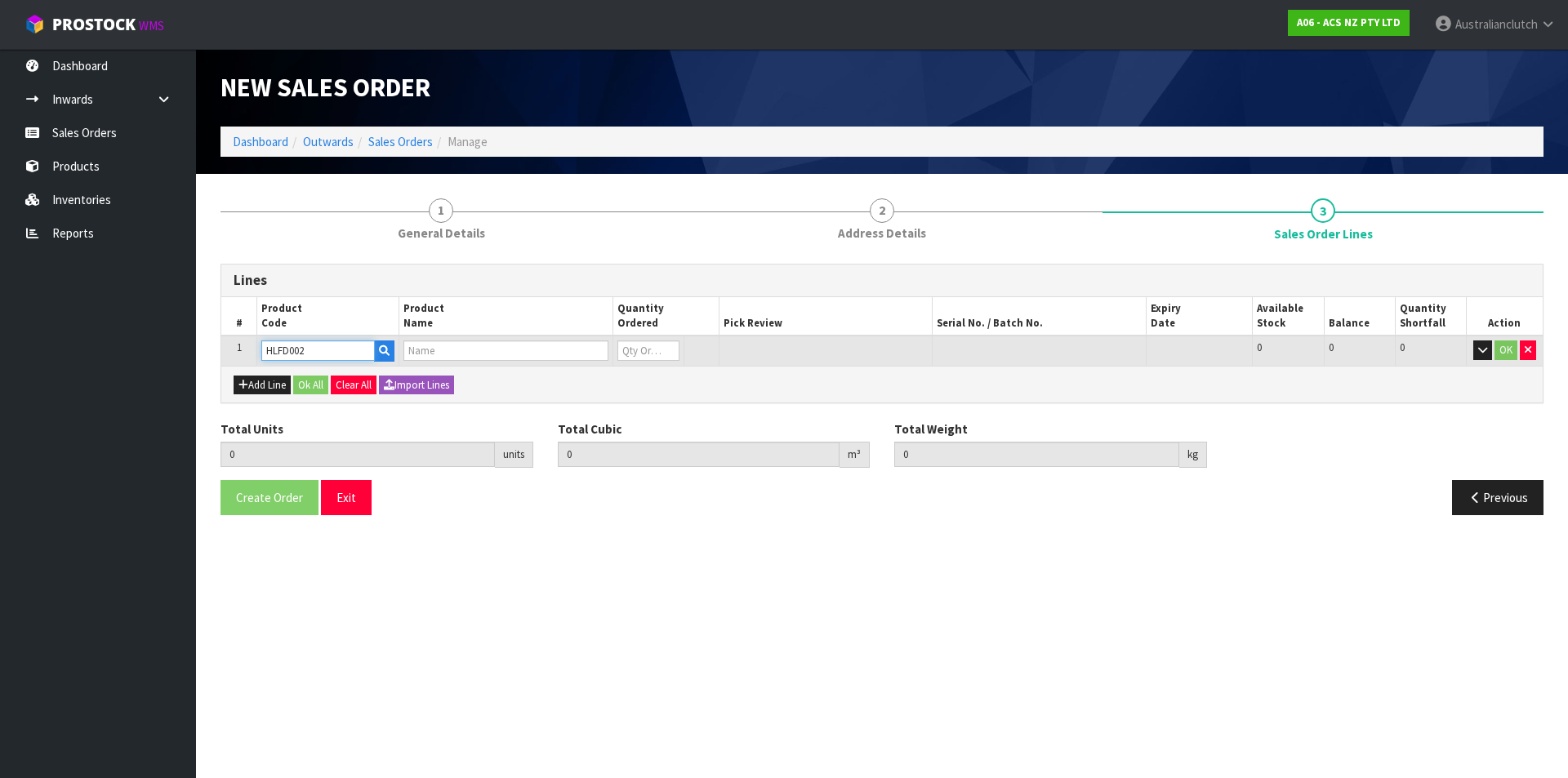
type input "0"
type input "HLFD002"
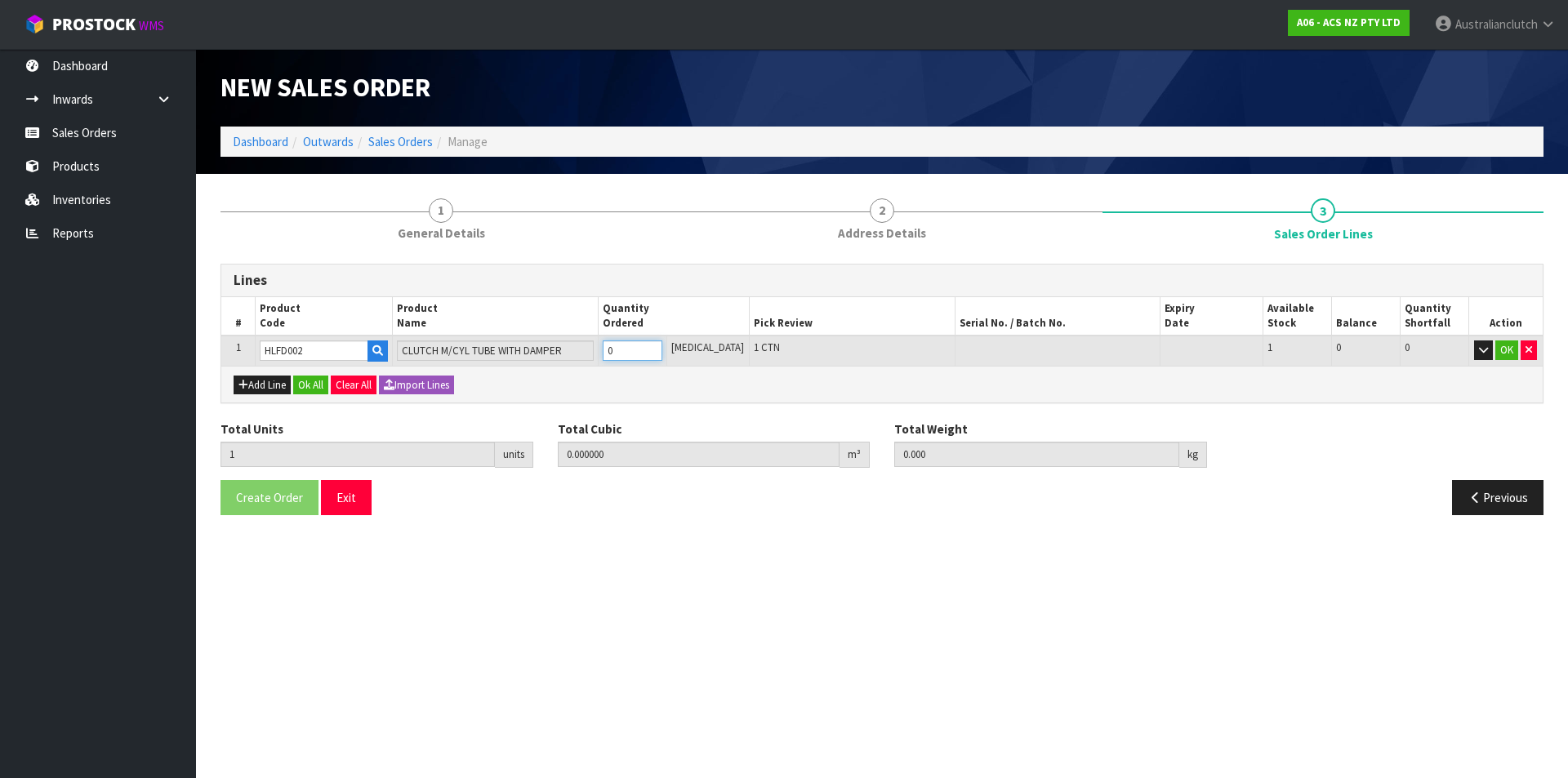
type input "1"
type input "0.003887"
type input "0.25"
type input "1"
click at [662, 345] on input "1" at bounding box center [633, 351] width 60 height 20
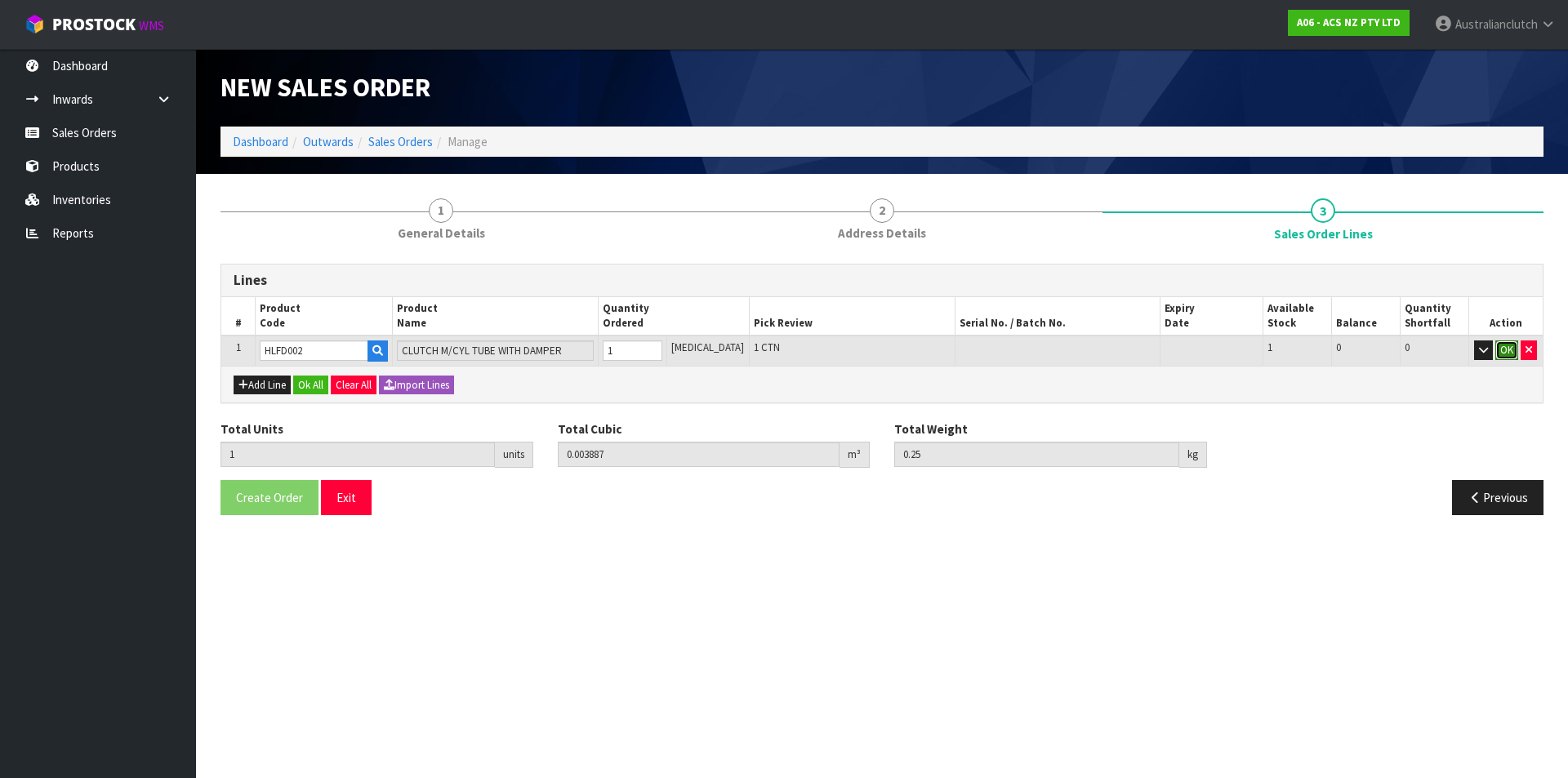
click at [1507, 358] on button "OK" at bounding box center [1507, 350] width 23 height 20
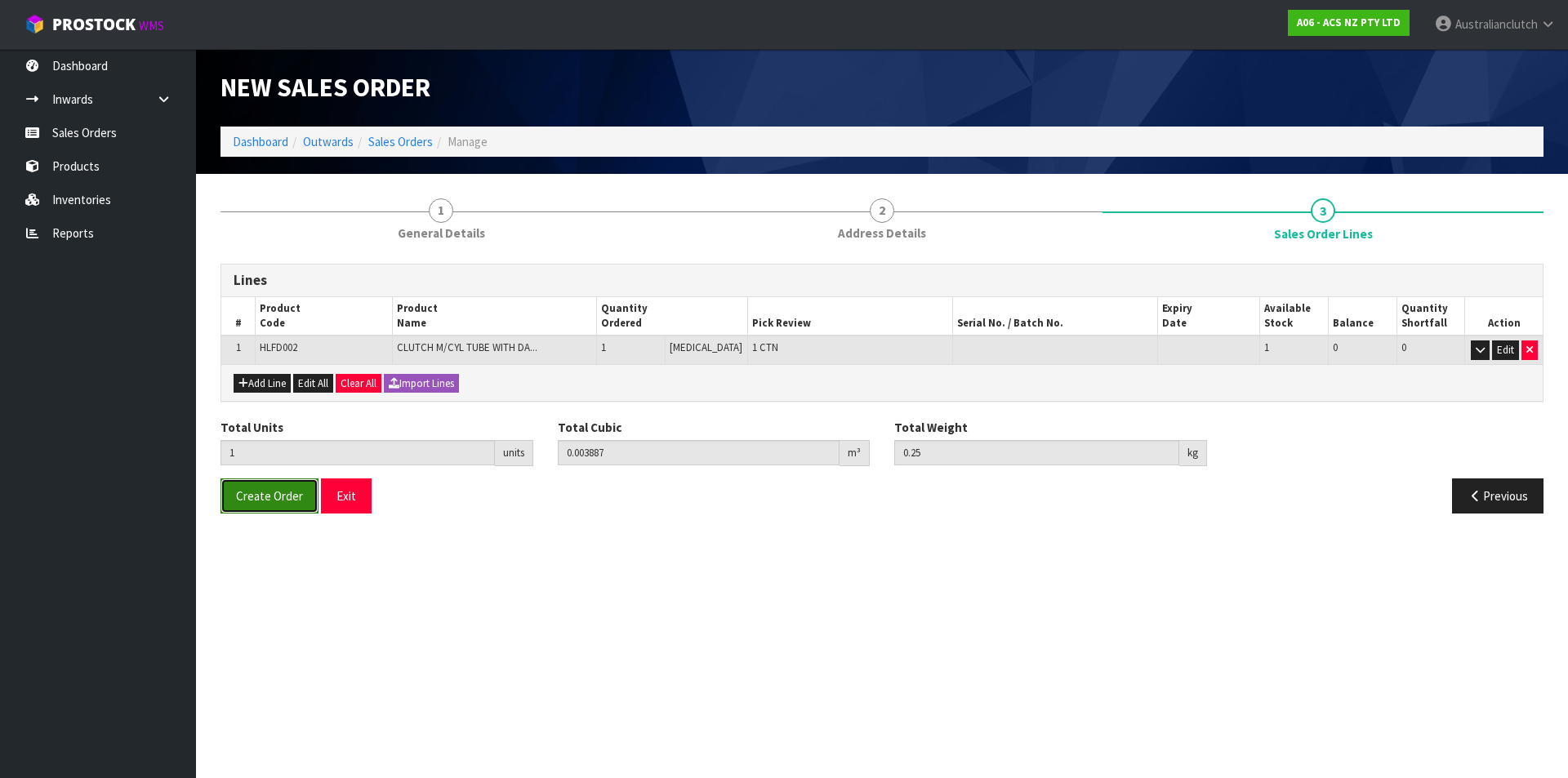
click at [269, 494] on span "Create Order" at bounding box center [269, 496] width 67 height 15
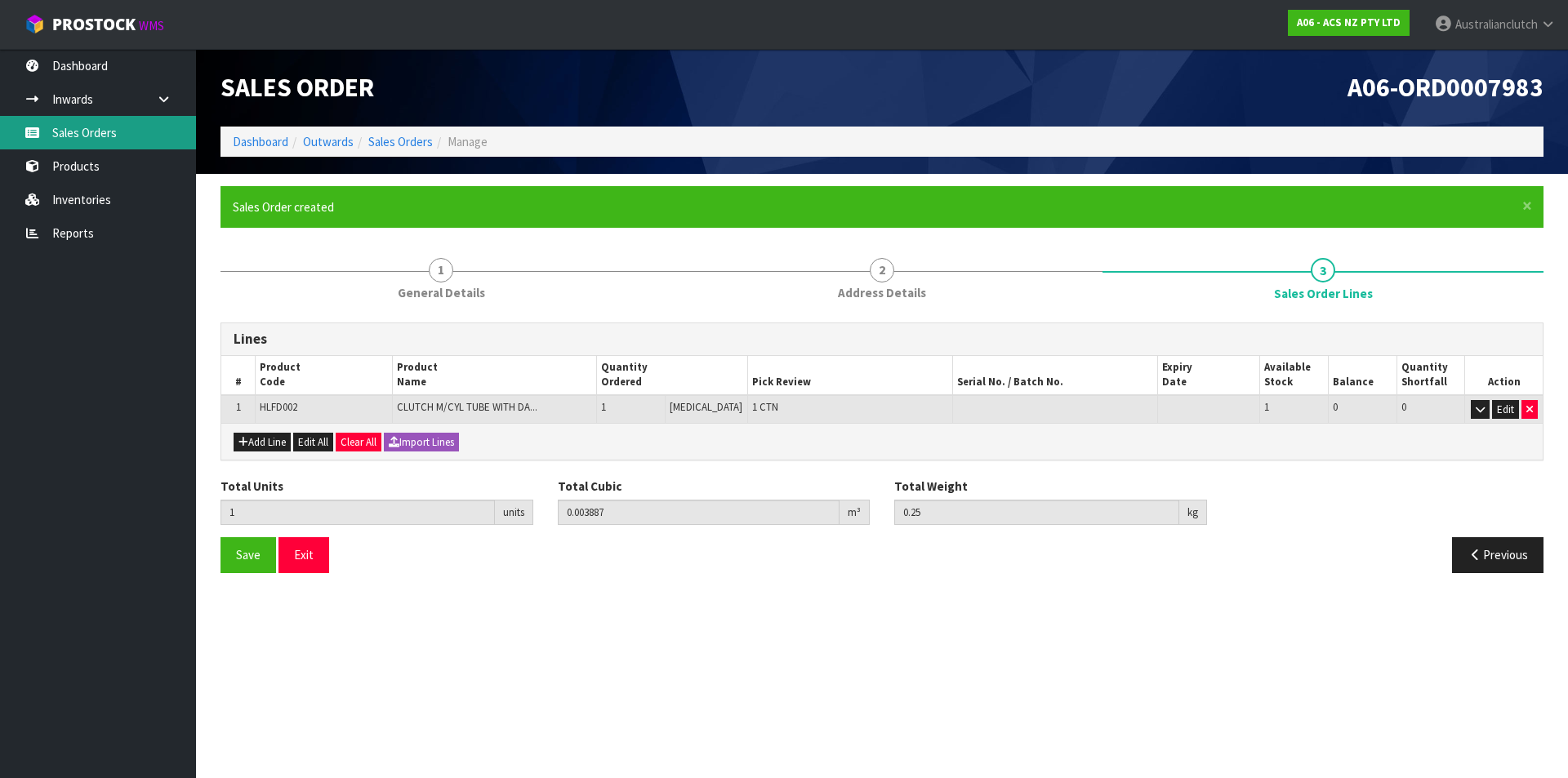
drag, startPoint x: 112, startPoint y: 127, endPoint x: 136, endPoint y: 138, distance: 26.4
click at [111, 127] on link "Sales Orders" at bounding box center [97, 132] width 196 height 33
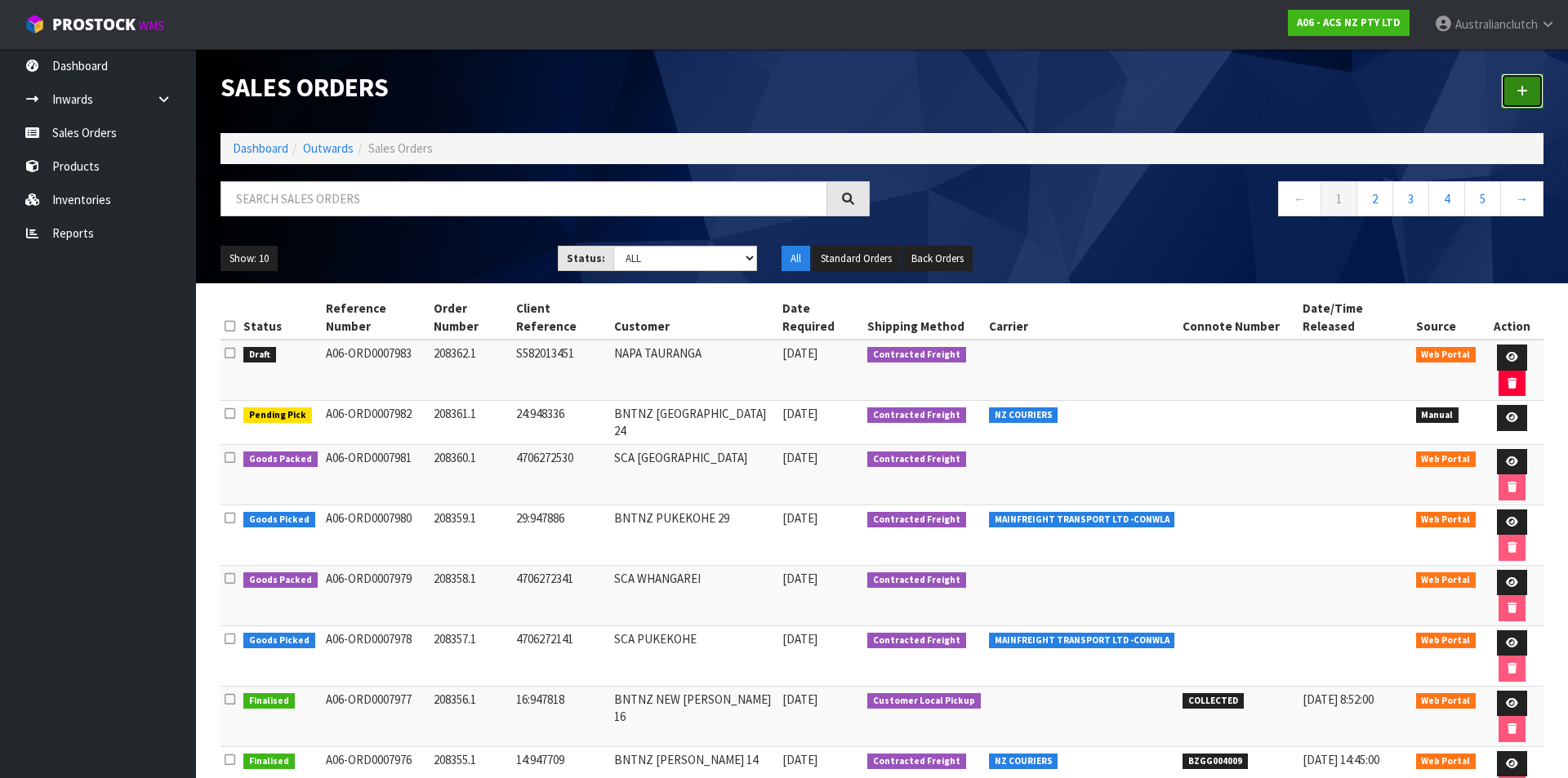
click at [1530, 102] on link at bounding box center [1522, 91] width 43 height 35
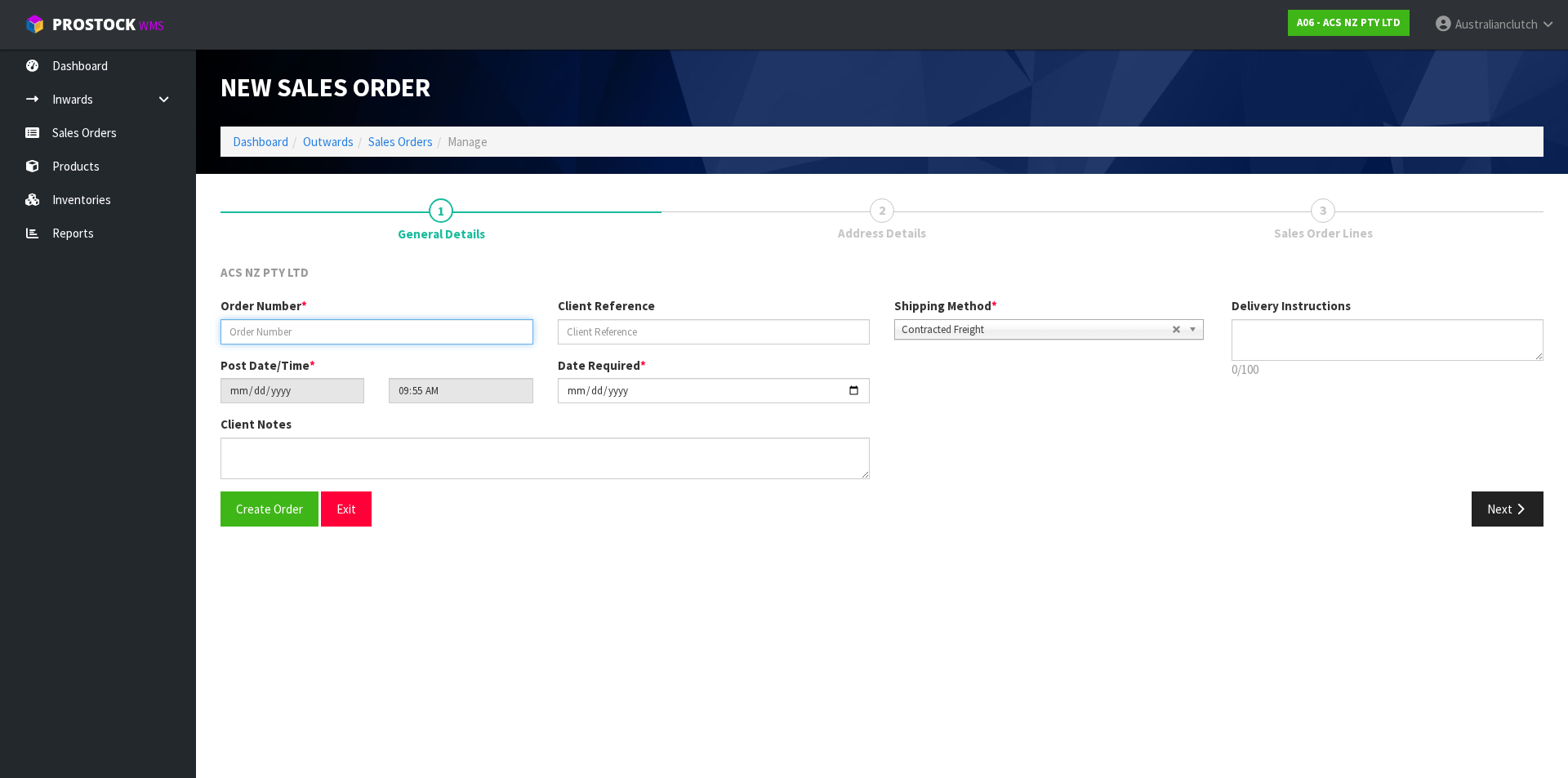
click at [339, 341] on input "text" at bounding box center [377, 332] width 313 height 26
type input "208363.1"
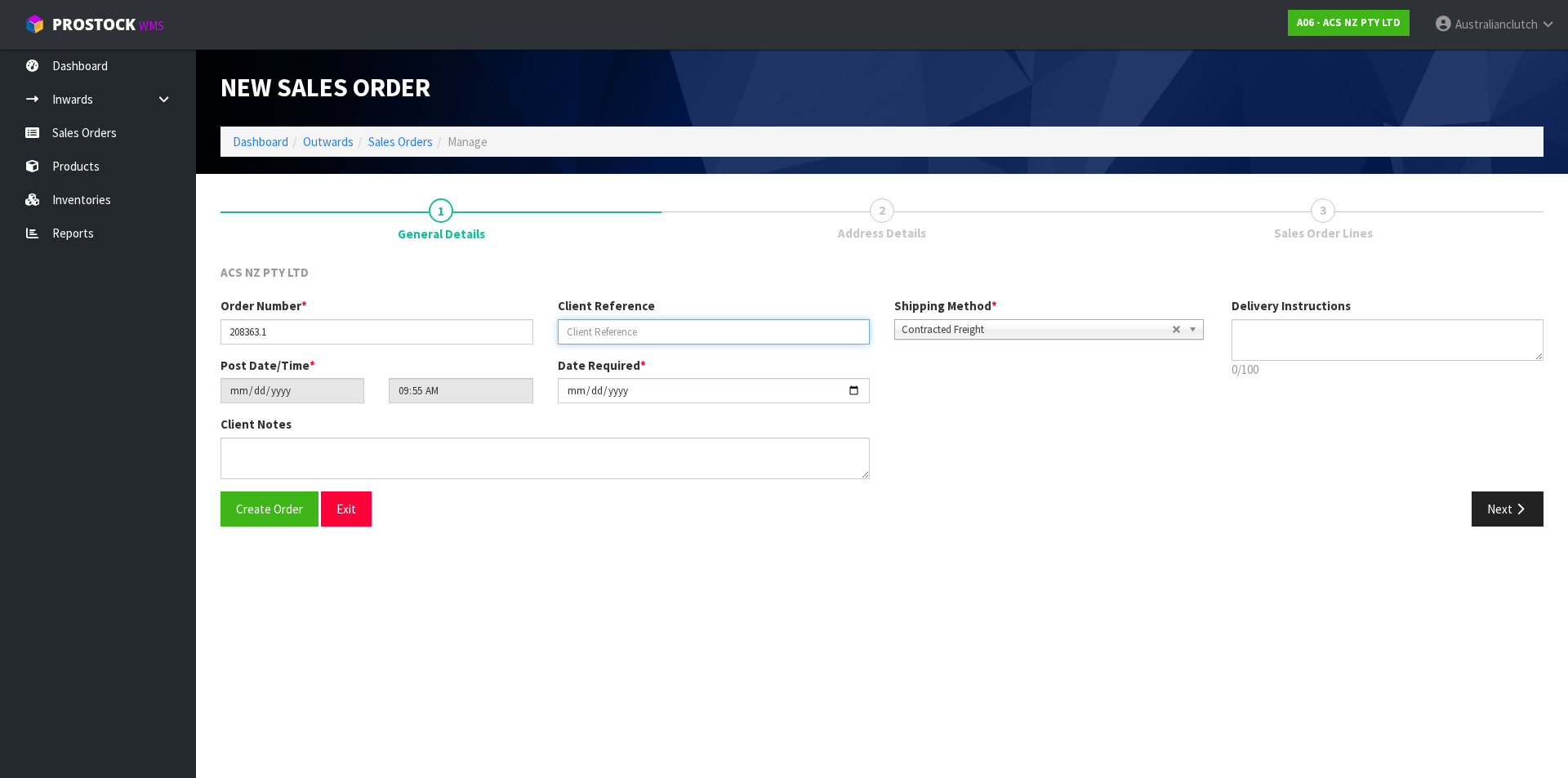
click at [705, 341] on input "text" at bounding box center [714, 332] width 313 height 26
type input "4706273811"
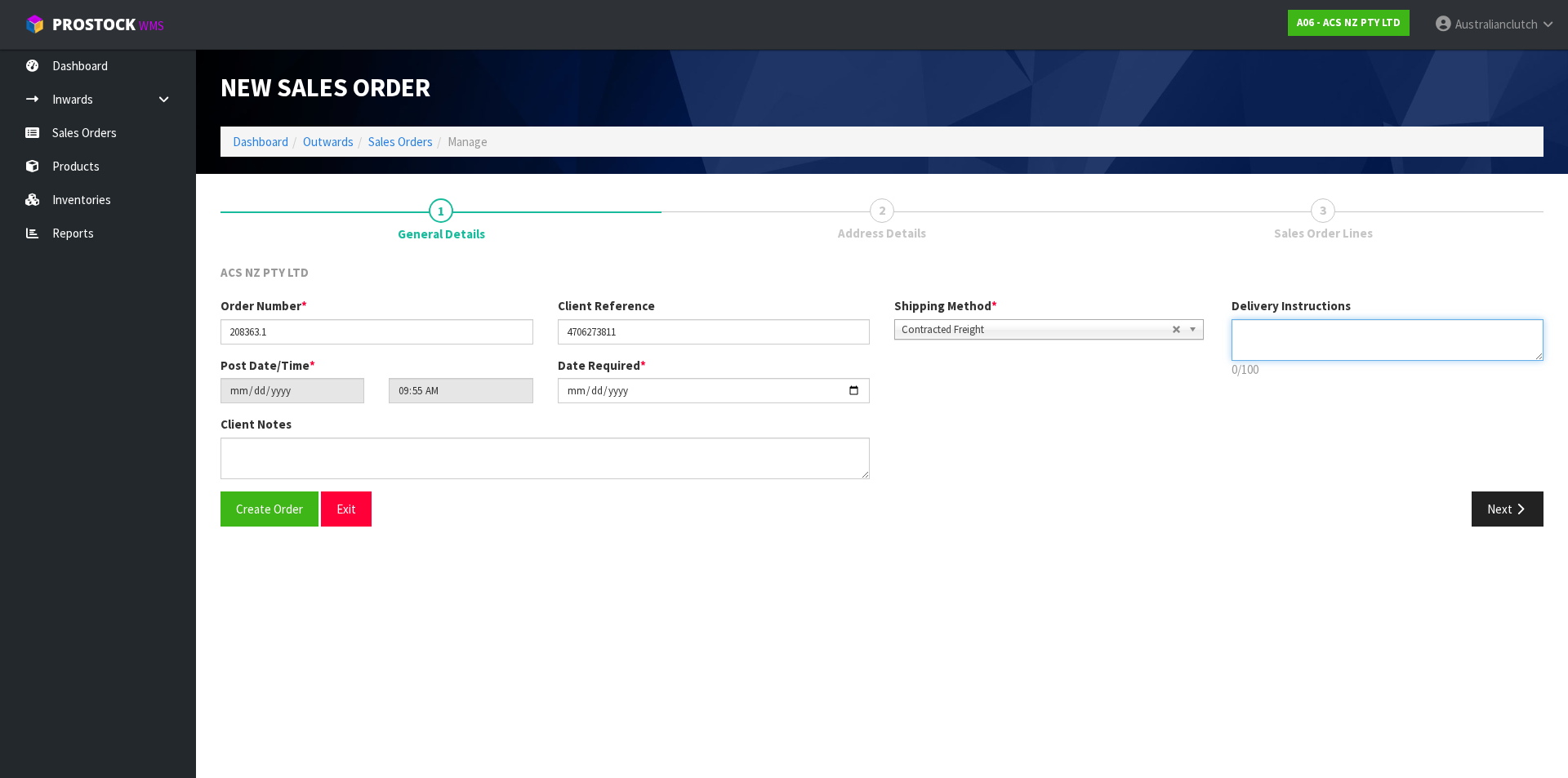
click at [1346, 346] on textarea at bounding box center [1388, 340] width 313 height 42
type textarea "NZC PLEASE"
click at [1502, 506] on button "Next" at bounding box center [1507, 509] width 72 height 35
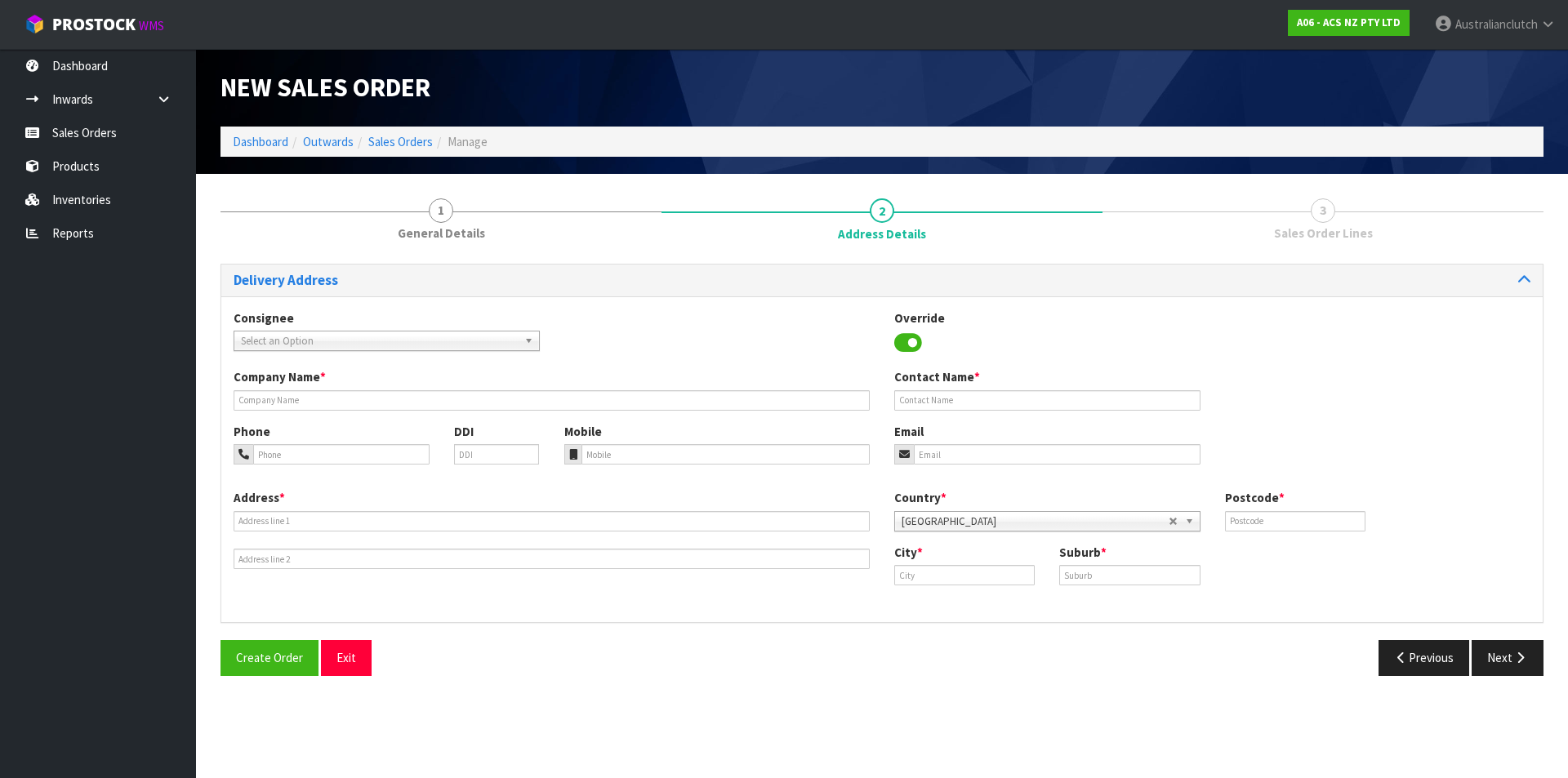
click at [390, 333] on span "Select an Option" at bounding box center [379, 341] width 277 height 20
type input "s"
type input "7004"
click at [325, 386] on li "7004 - SCA MT WELLINGTON" at bounding box center [386, 388] width 298 height 20
type input "SCA MT WELLINGTON"
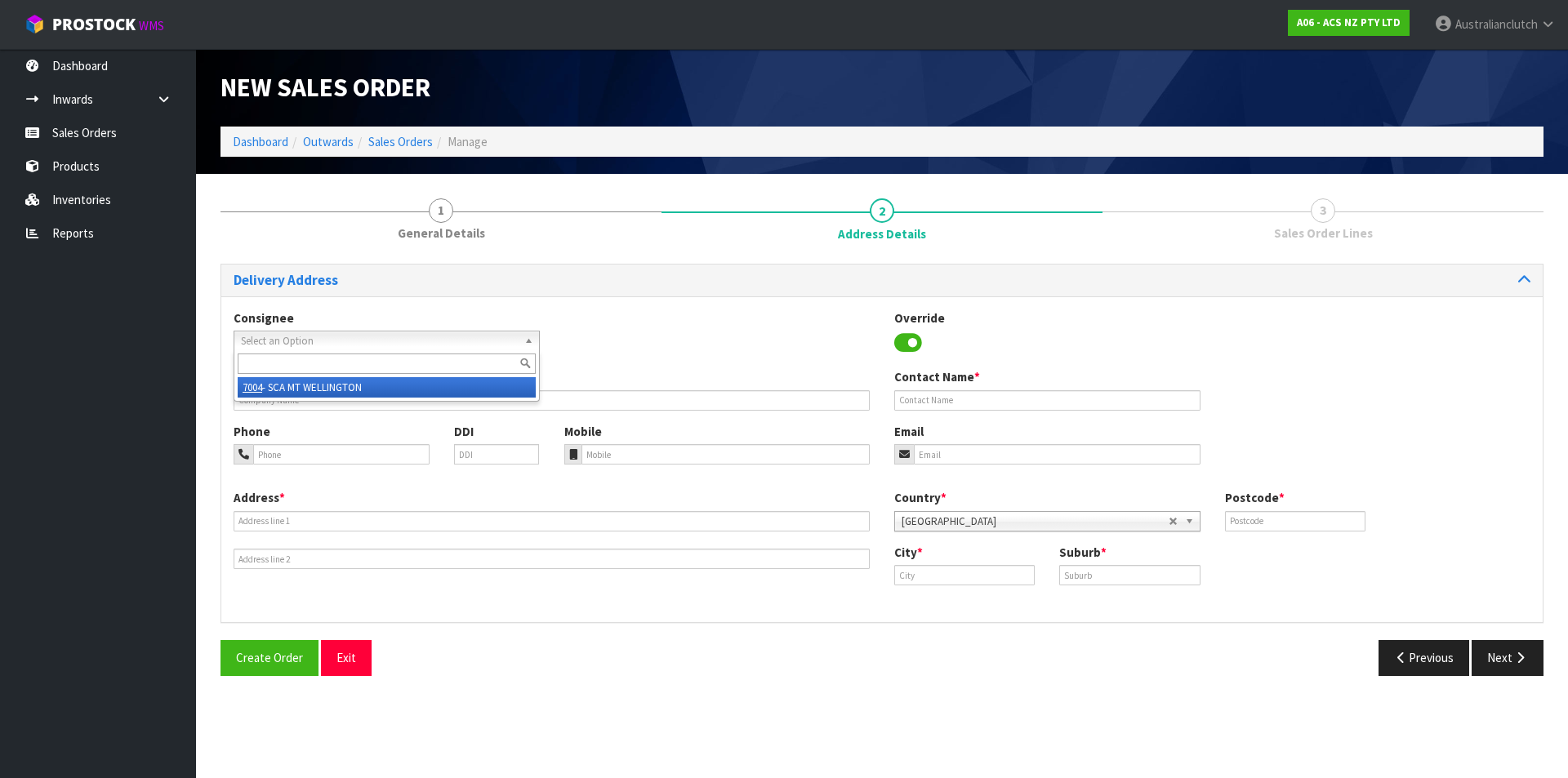
type input "09 5746435"
type input "[EMAIL_ADDRESS][DOMAIN_NAME]"
type input "43 MT [GEOGRAPHIC_DATA]"
type input "1060"
type input "[GEOGRAPHIC_DATA]"
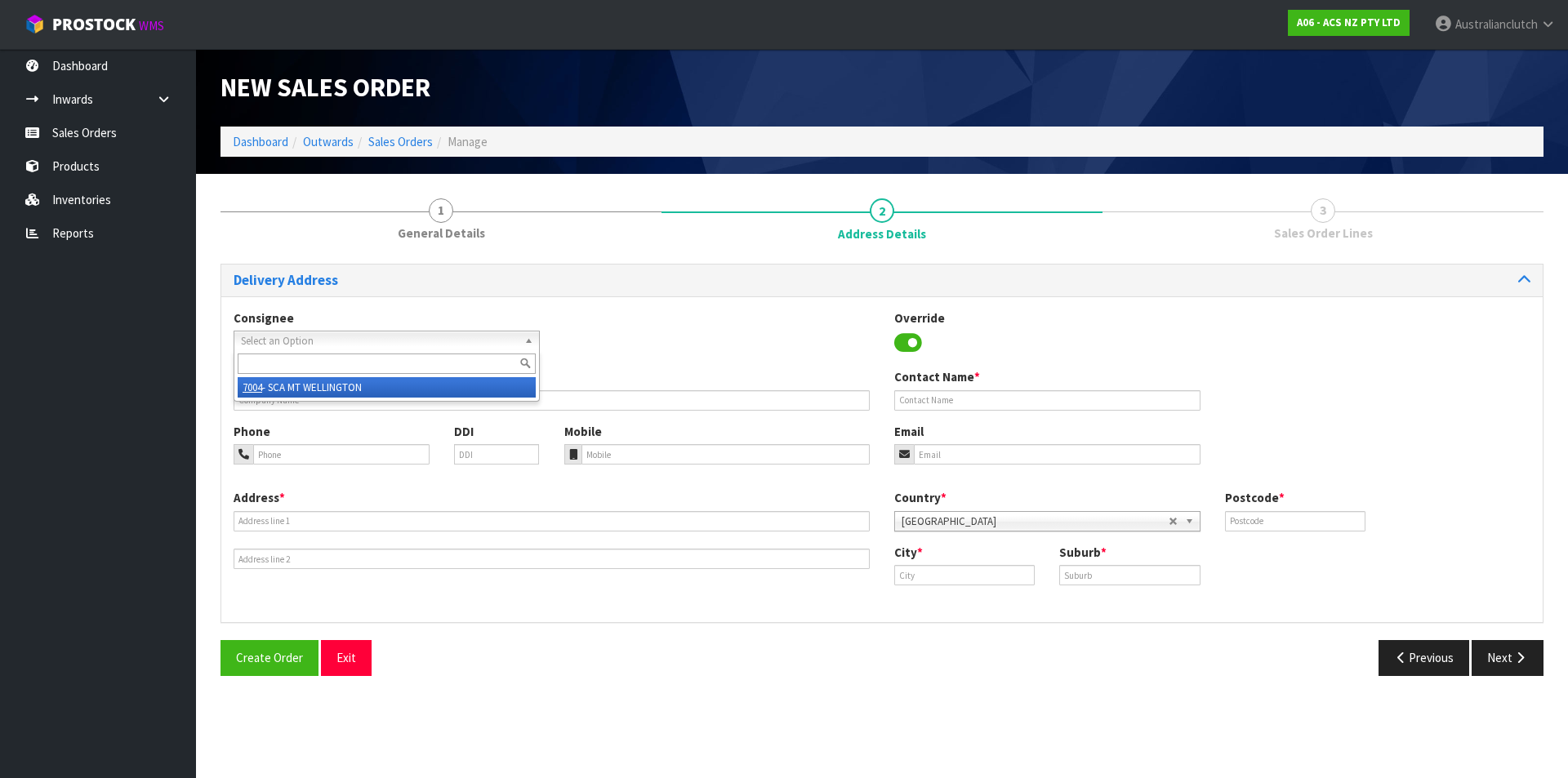
type input "[GEOGRAPHIC_DATA]"
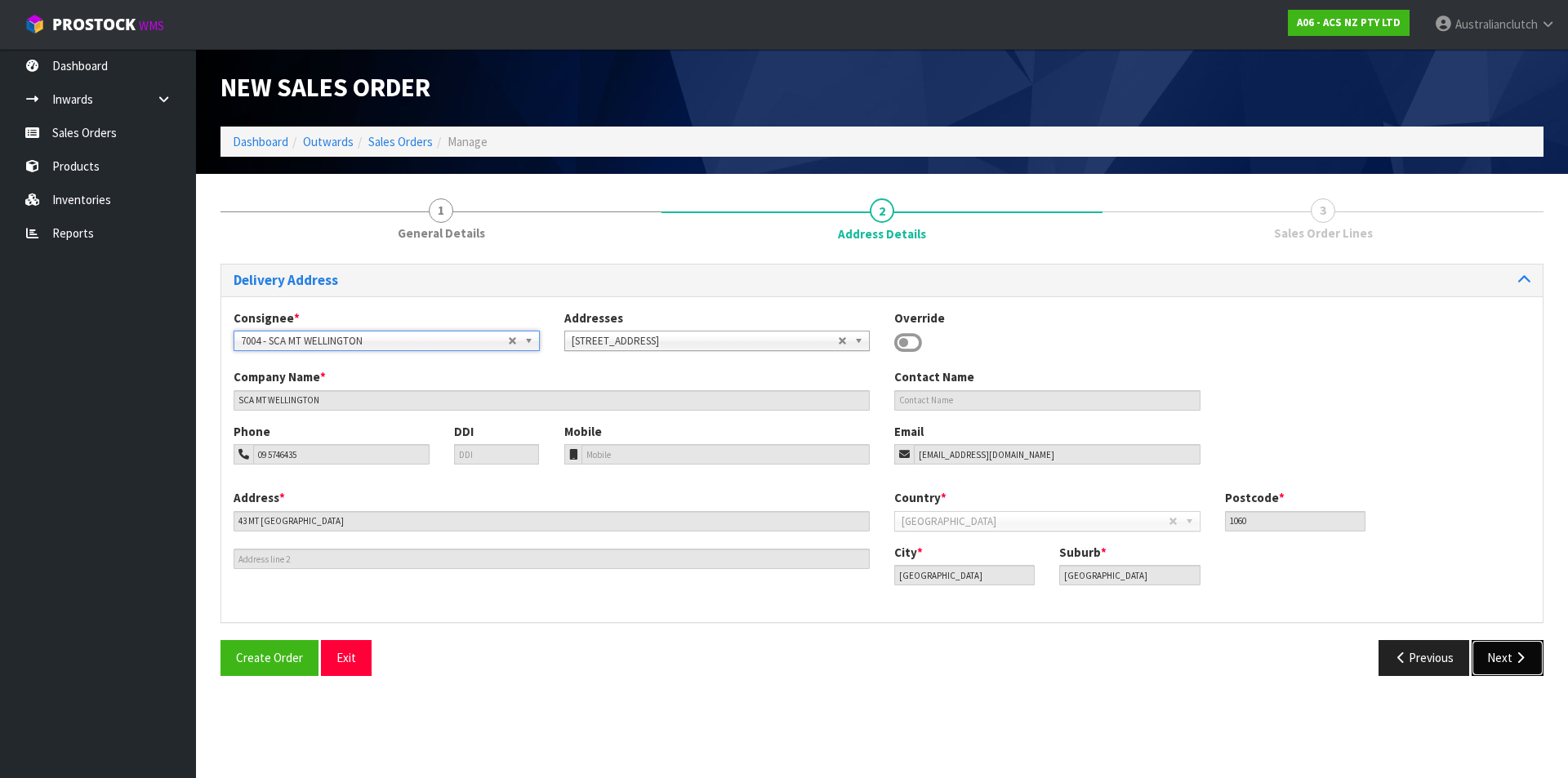
click at [1501, 652] on button "Next" at bounding box center [1507, 658] width 72 height 35
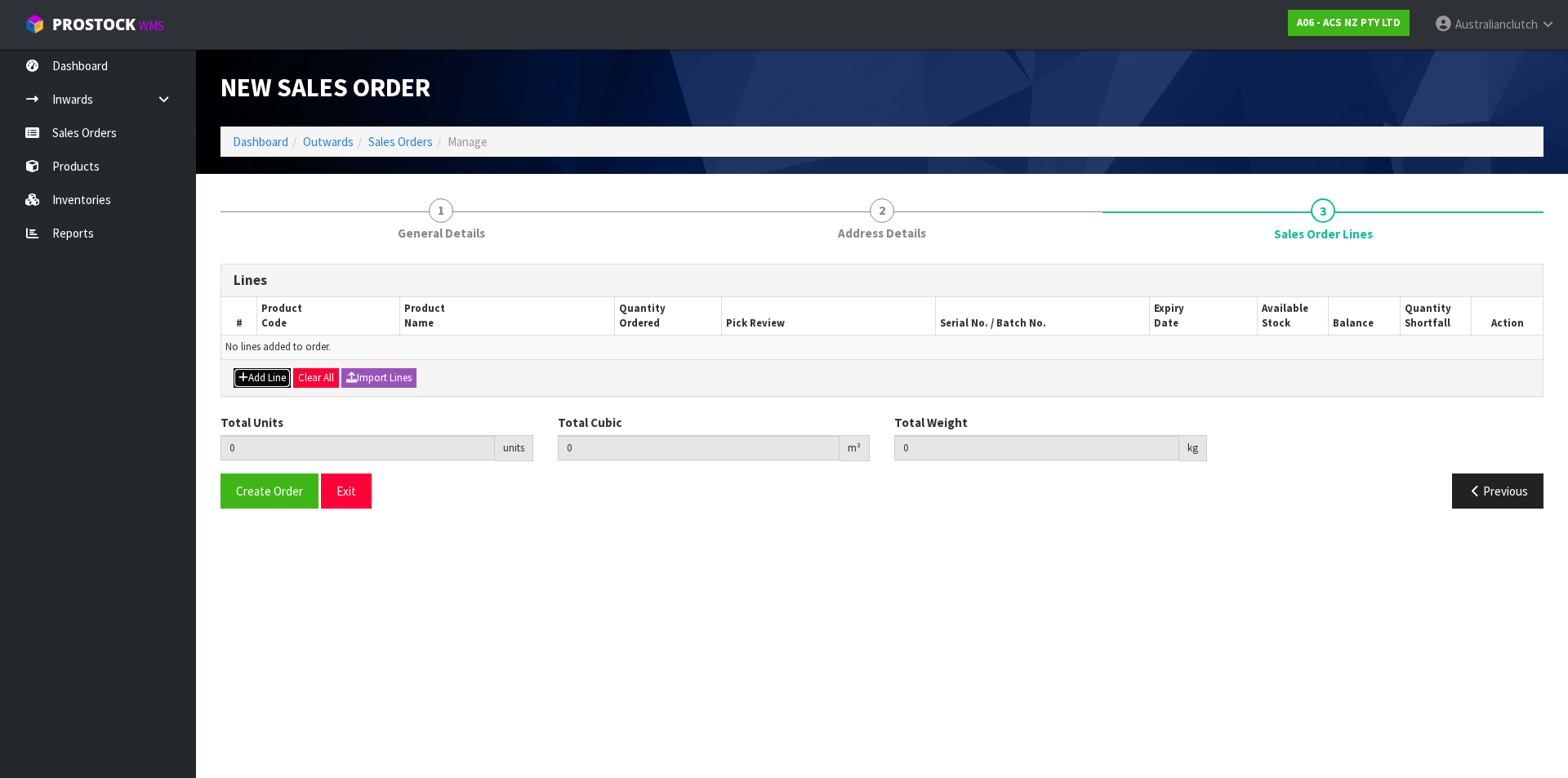
click at [271, 380] on button "Add Line" at bounding box center [261, 377] width 57 height 20
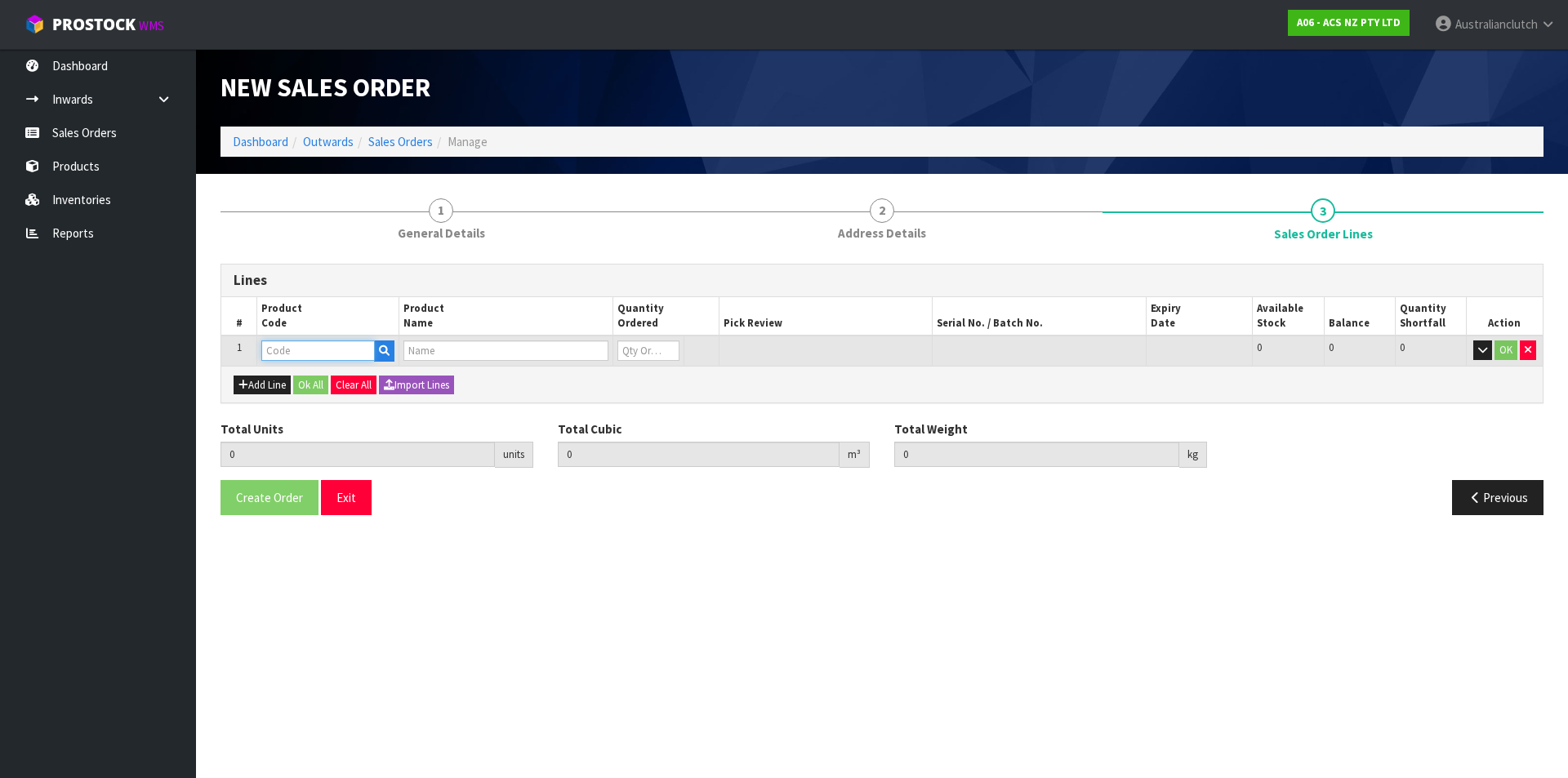
click at [290, 345] on input "text" at bounding box center [318, 351] width 114 height 20
type input "SCFD011"
type input "0.000000"
type input "0.000"
type input "CLUTCH S/CYL FORD 19.05MM (3/4")"
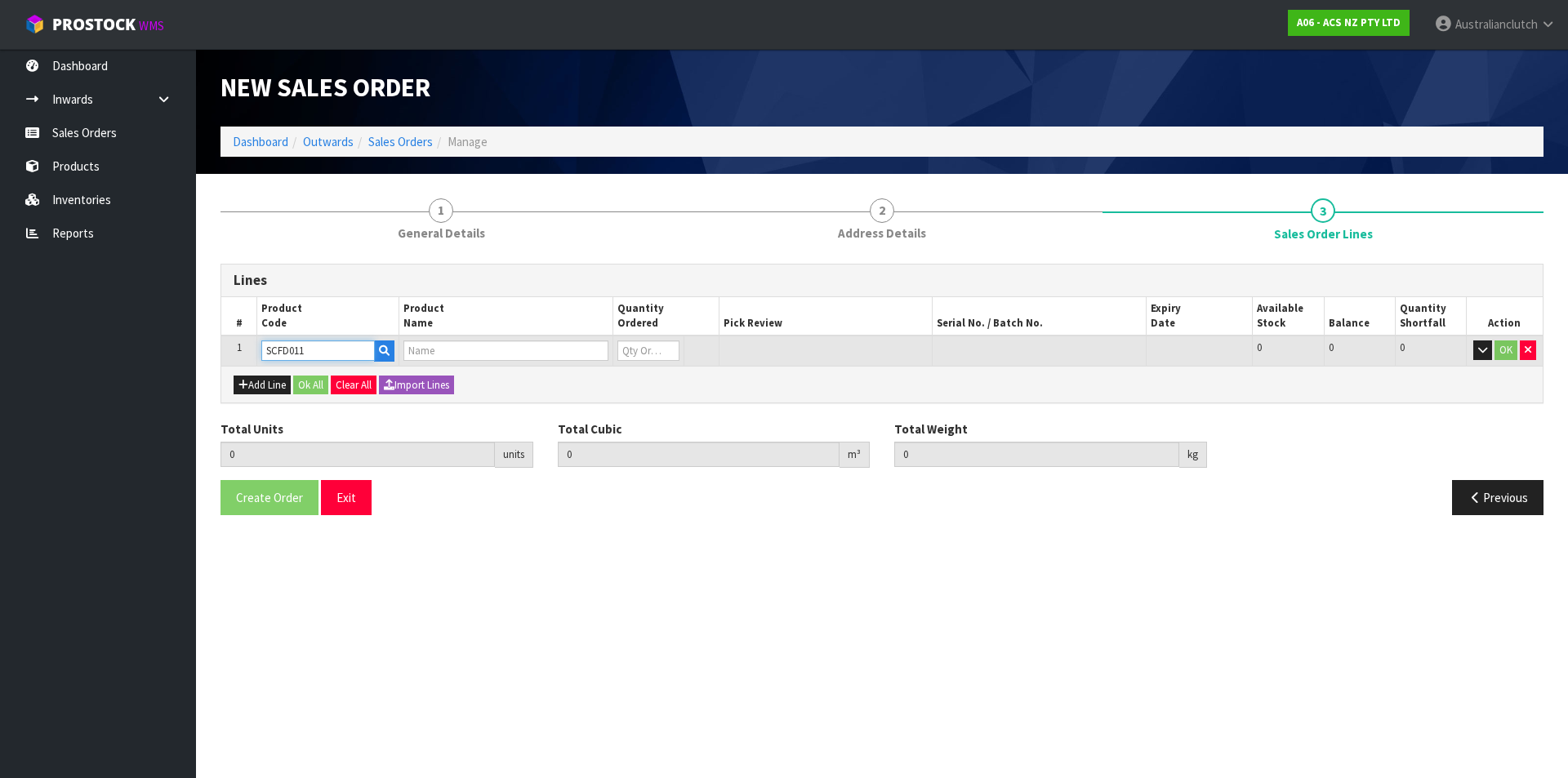
type input "0"
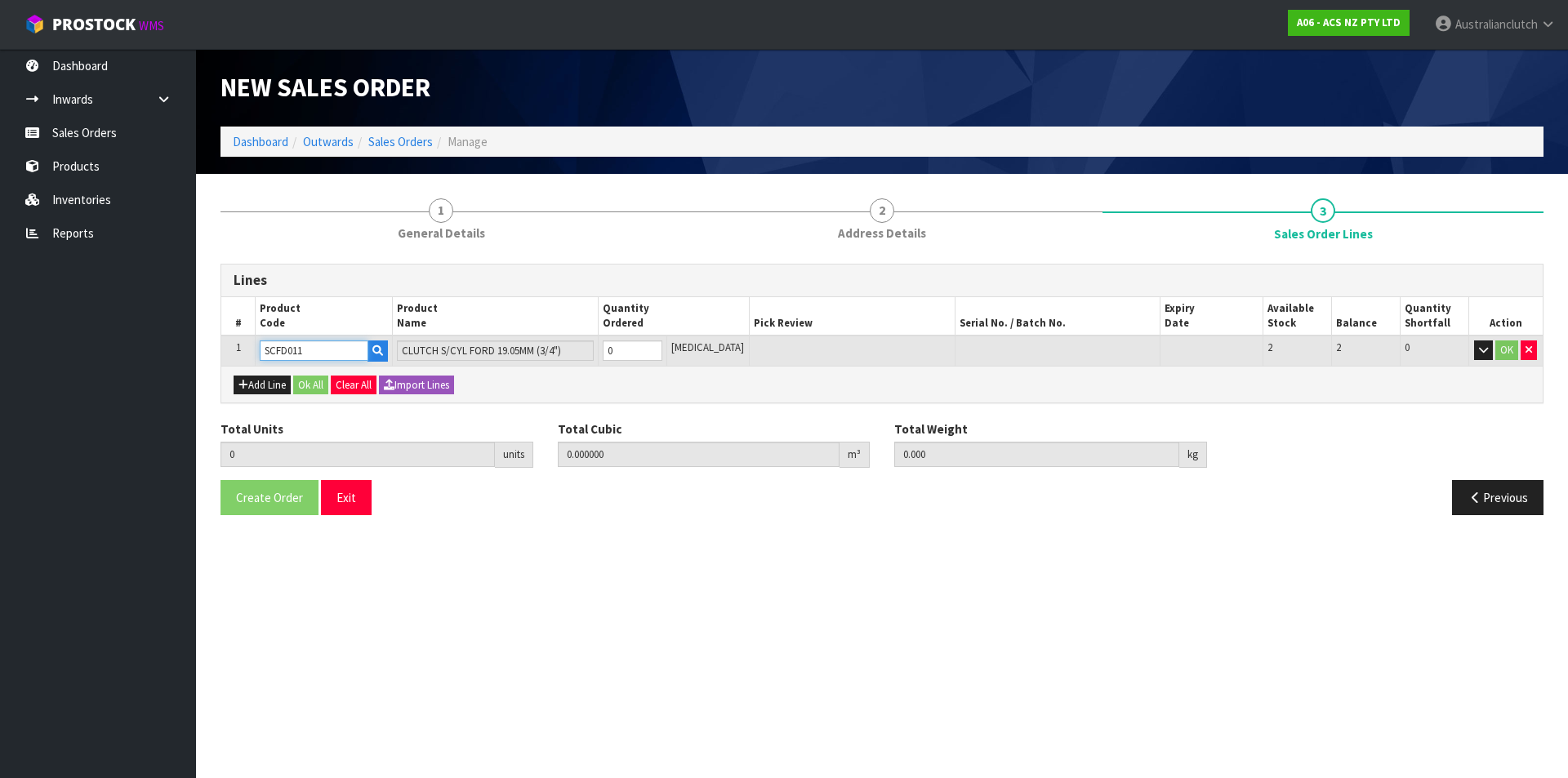
type input "SCFD011"
type input "1"
type input "0.002981"
type input "0.35"
type input "1"
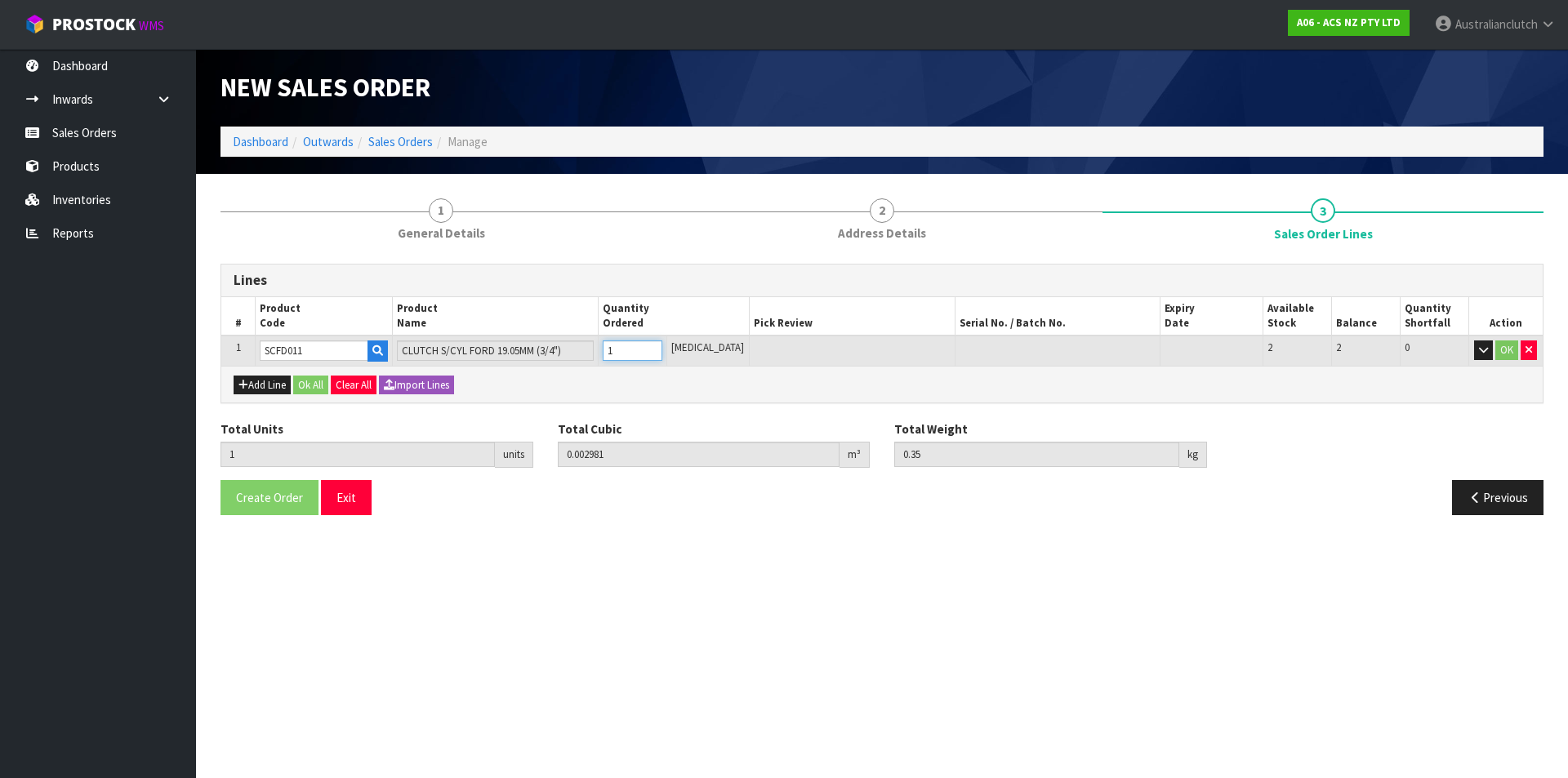
click at [662, 345] on input "1" at bounding box center [633, 351] width 60 height 20
click at [1499, 354] on button "OK" at bounding box center [1507, 350] width 23 height 20
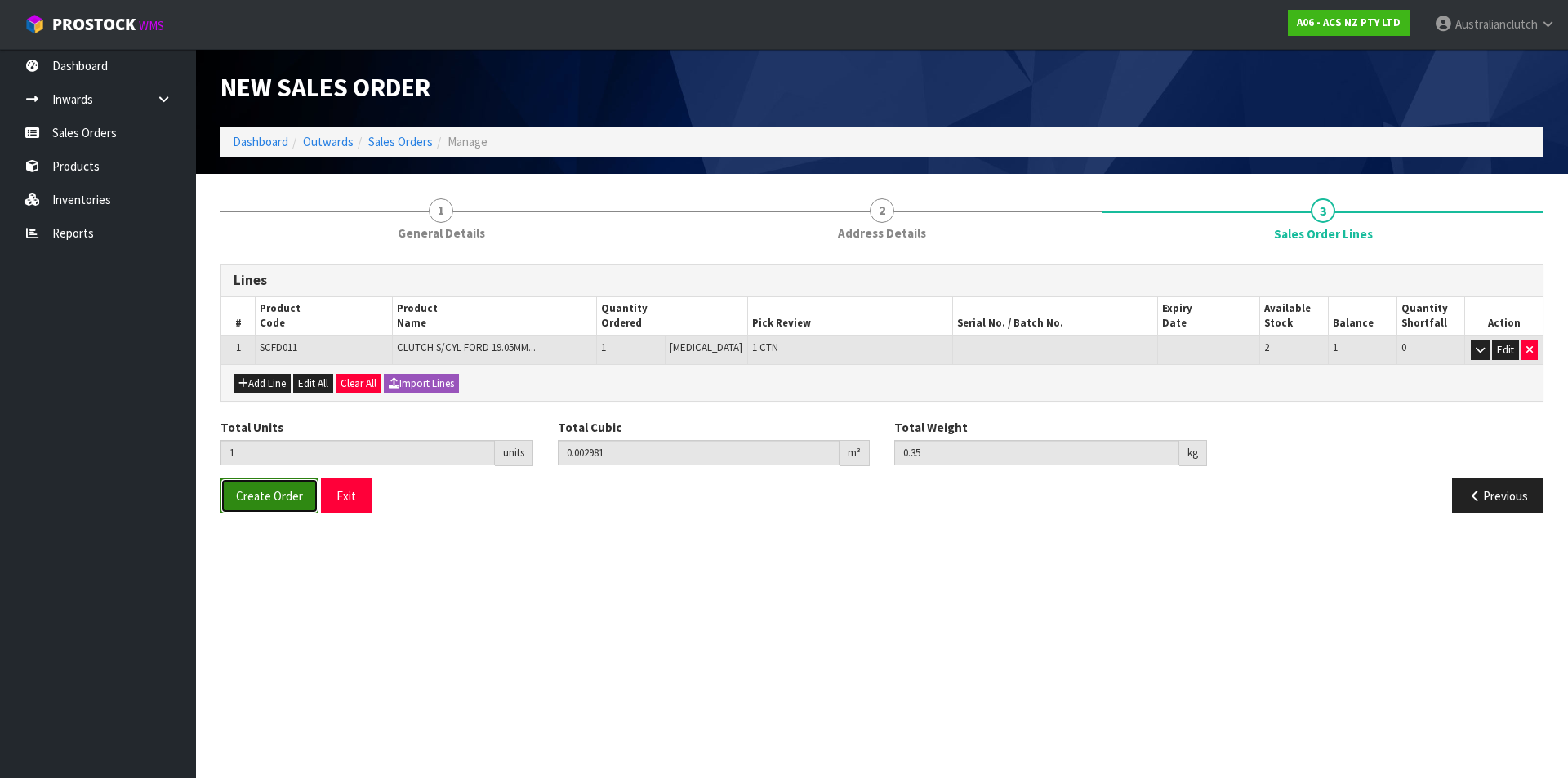
click at [256, 501] on span "Create Order" at bounding box center [269, 496] width 67 height 15
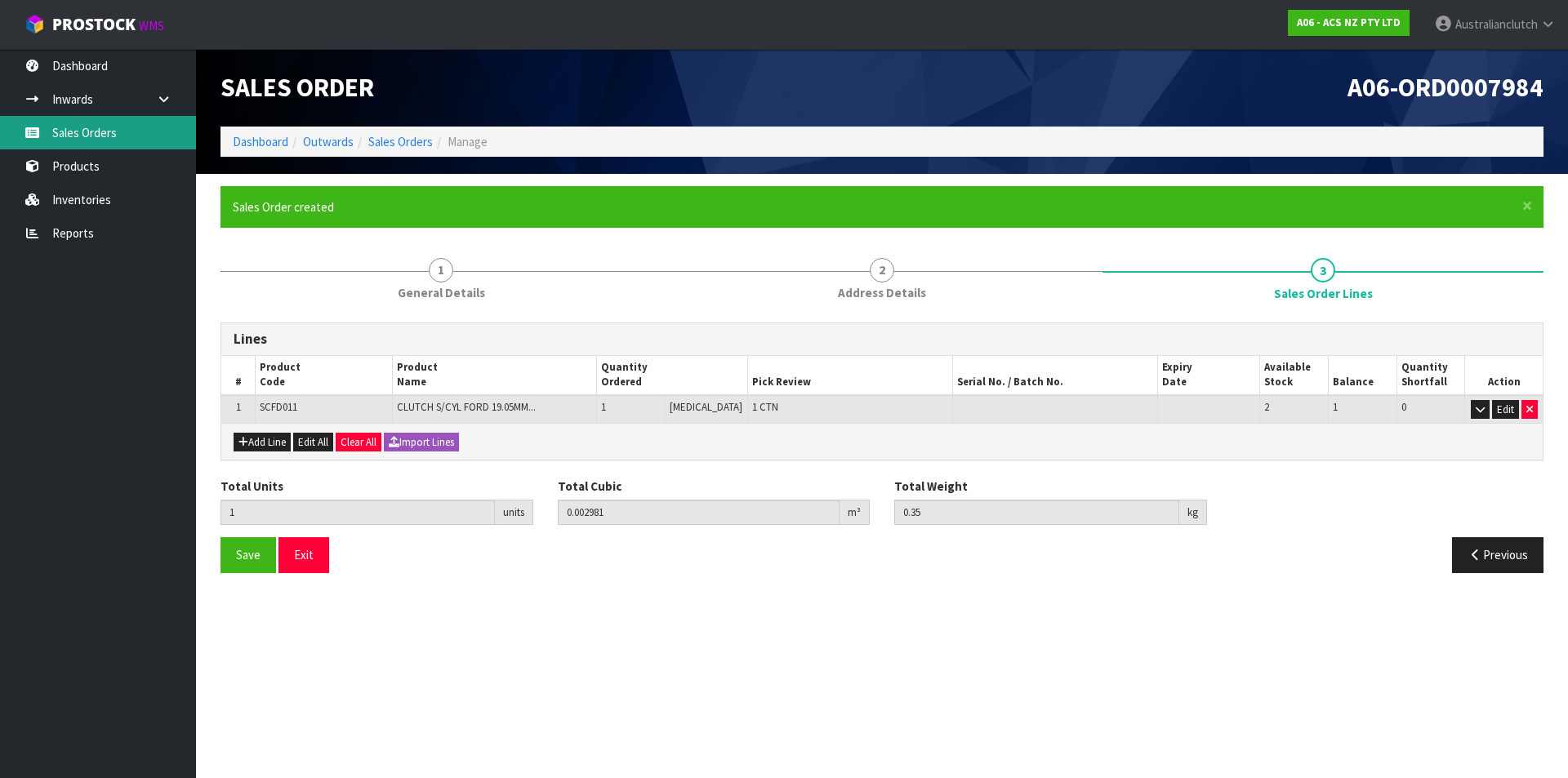
click at [104, 147] on link "Sales Orders" at bounding box center [97, 132] width 196 height 33
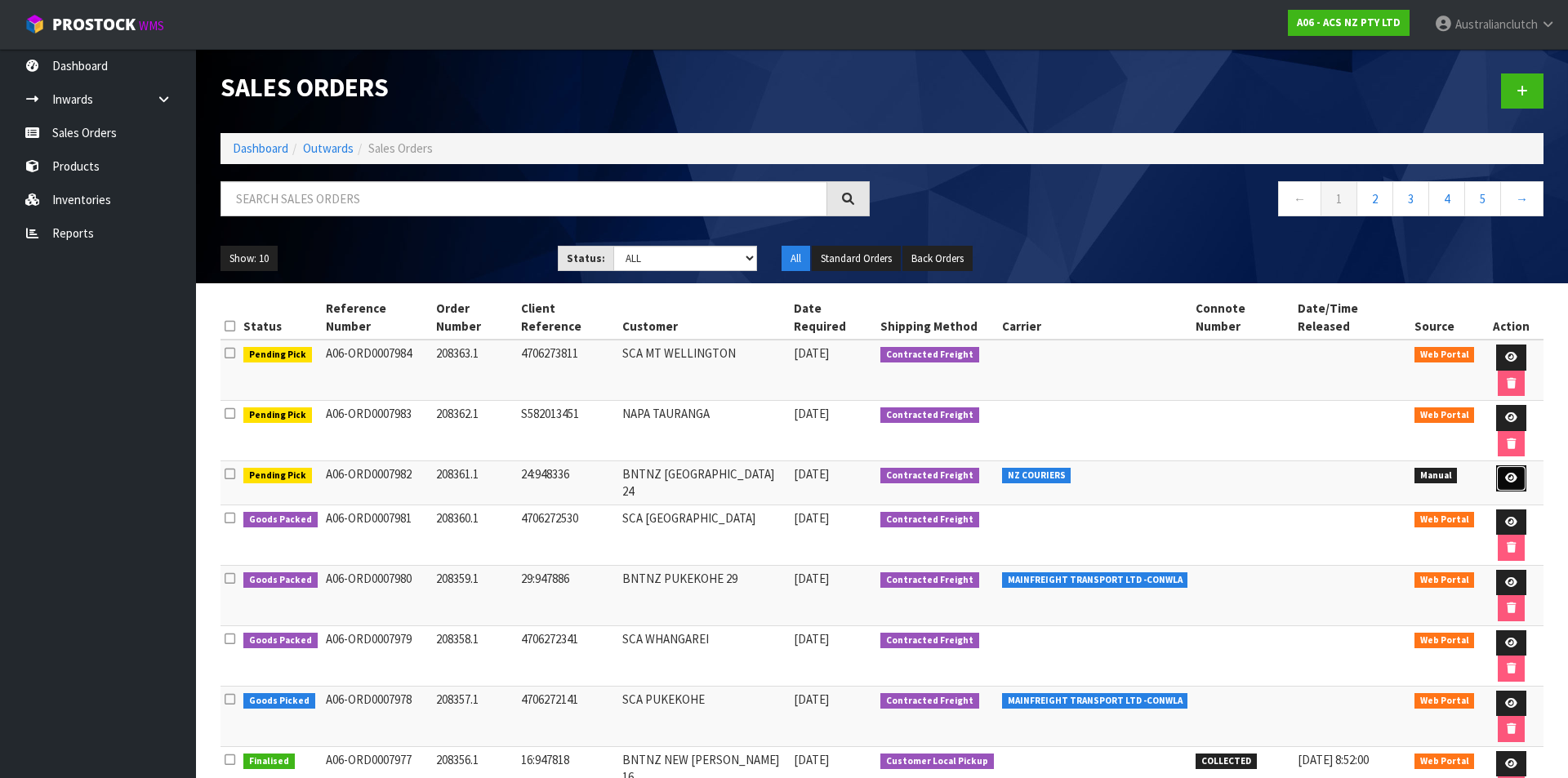
click at [1518, 465] on link at bounding box center [1511, 478] width 30 height 26
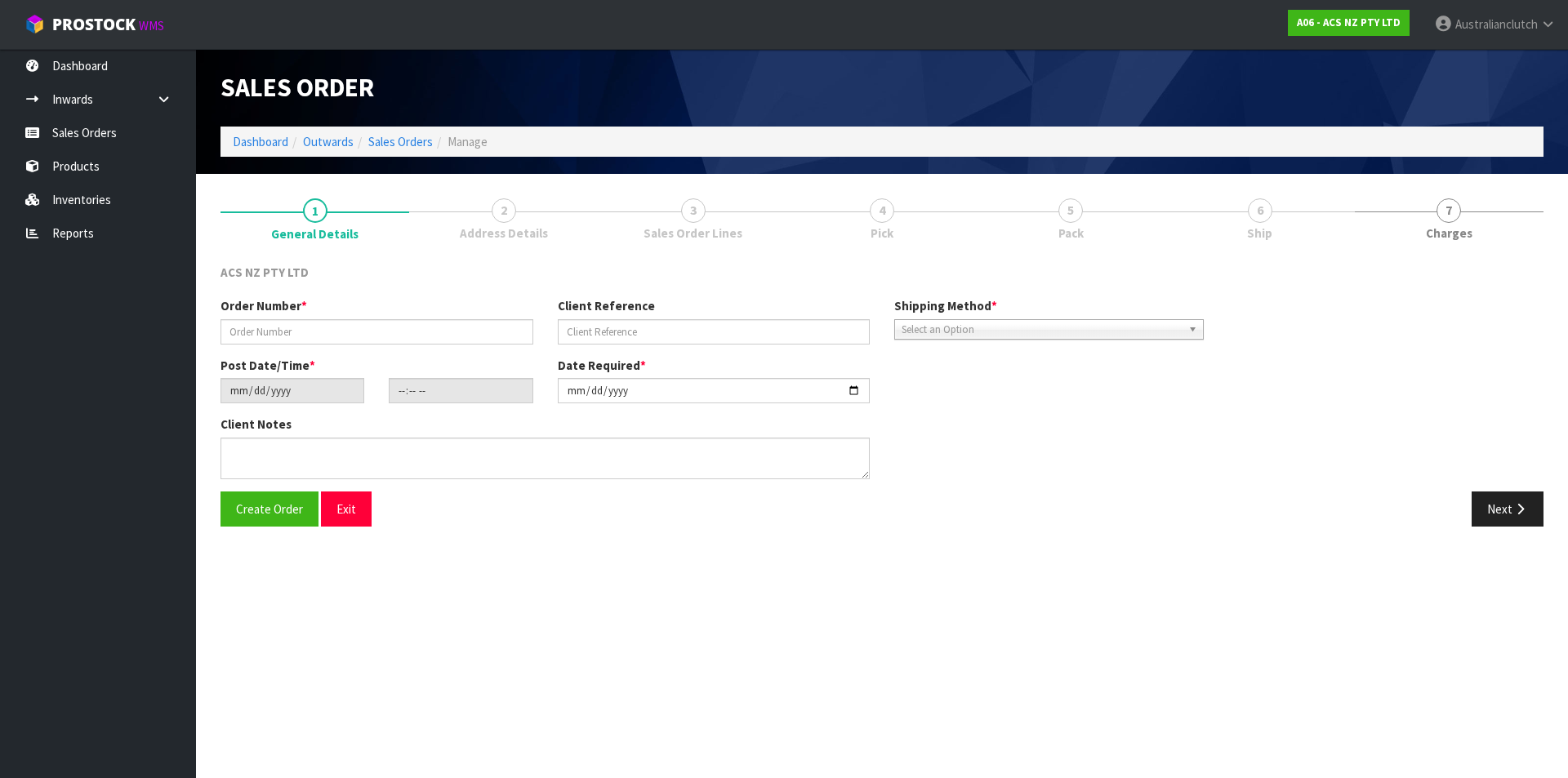
type input "208361.1"
type input "24:948336"
type input "[DATE]"
type input "11:38:00.000"
type input "[DATE]"
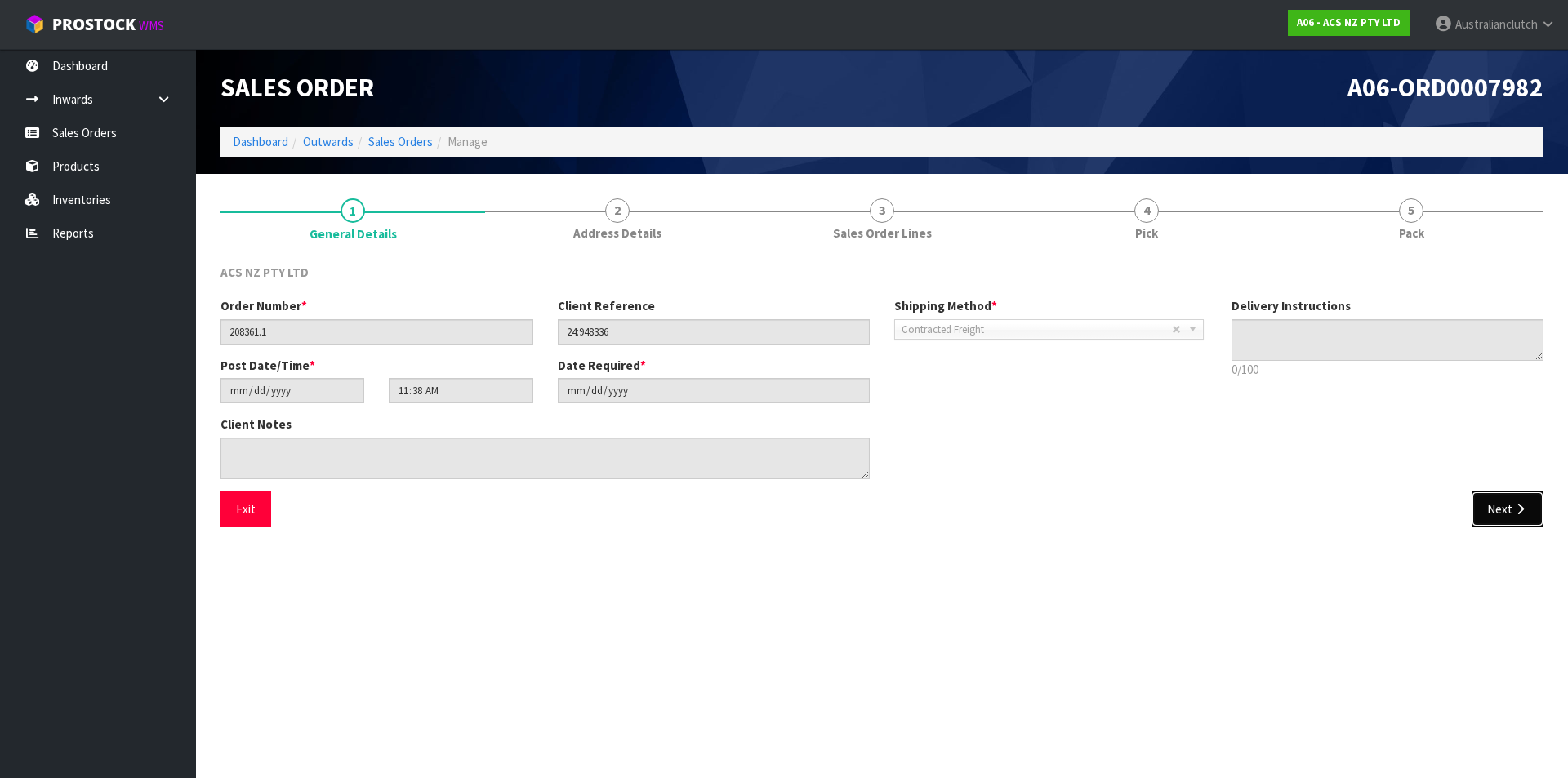
click at [1516, 509] on button "Next" at bounding box center [1507, 509] width 72 height 35
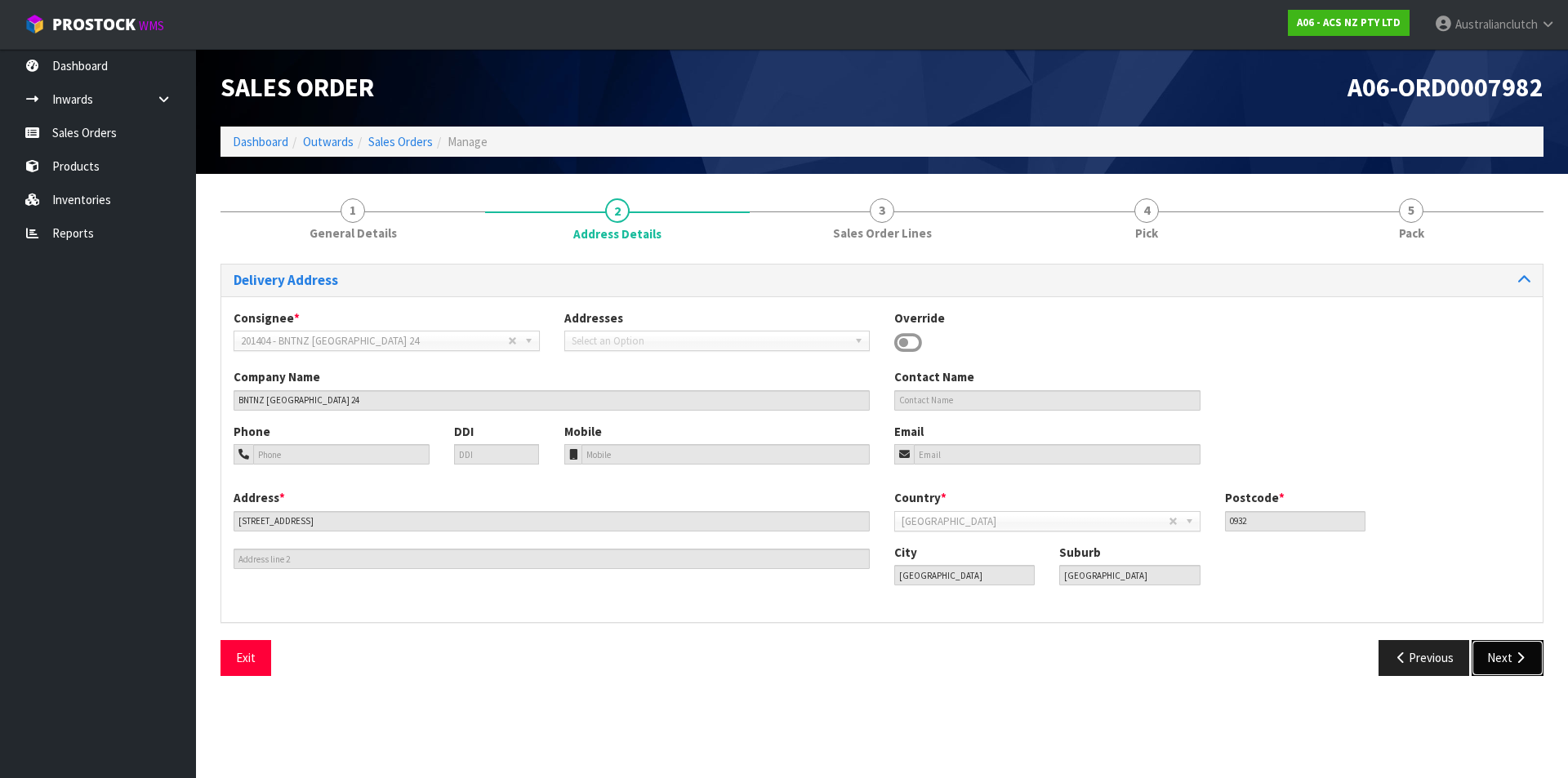
click at [1490, 655] on button "Next" at bounding box center [1507, 658] width 72 height 35
